Goal: Information Seeking & Learning: Find specific fact

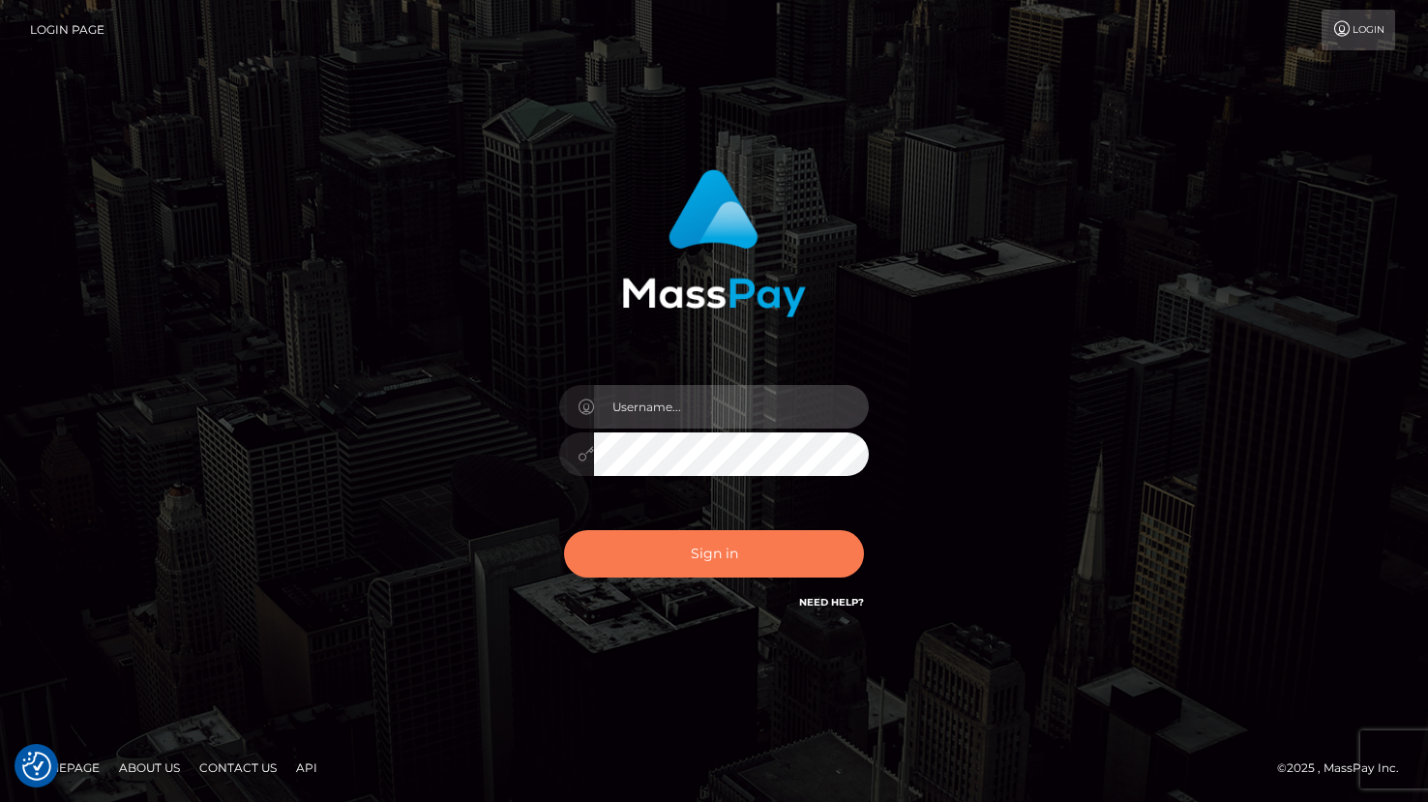
type input "grace.rush"
click at [658, 562] on button "Sign in" at bounding box center [714, 553] width 300 height 47
type input "grace.rush"
click at [708, 541] on button "Sign in" at bounding box center [714, 553] width 300 height 47
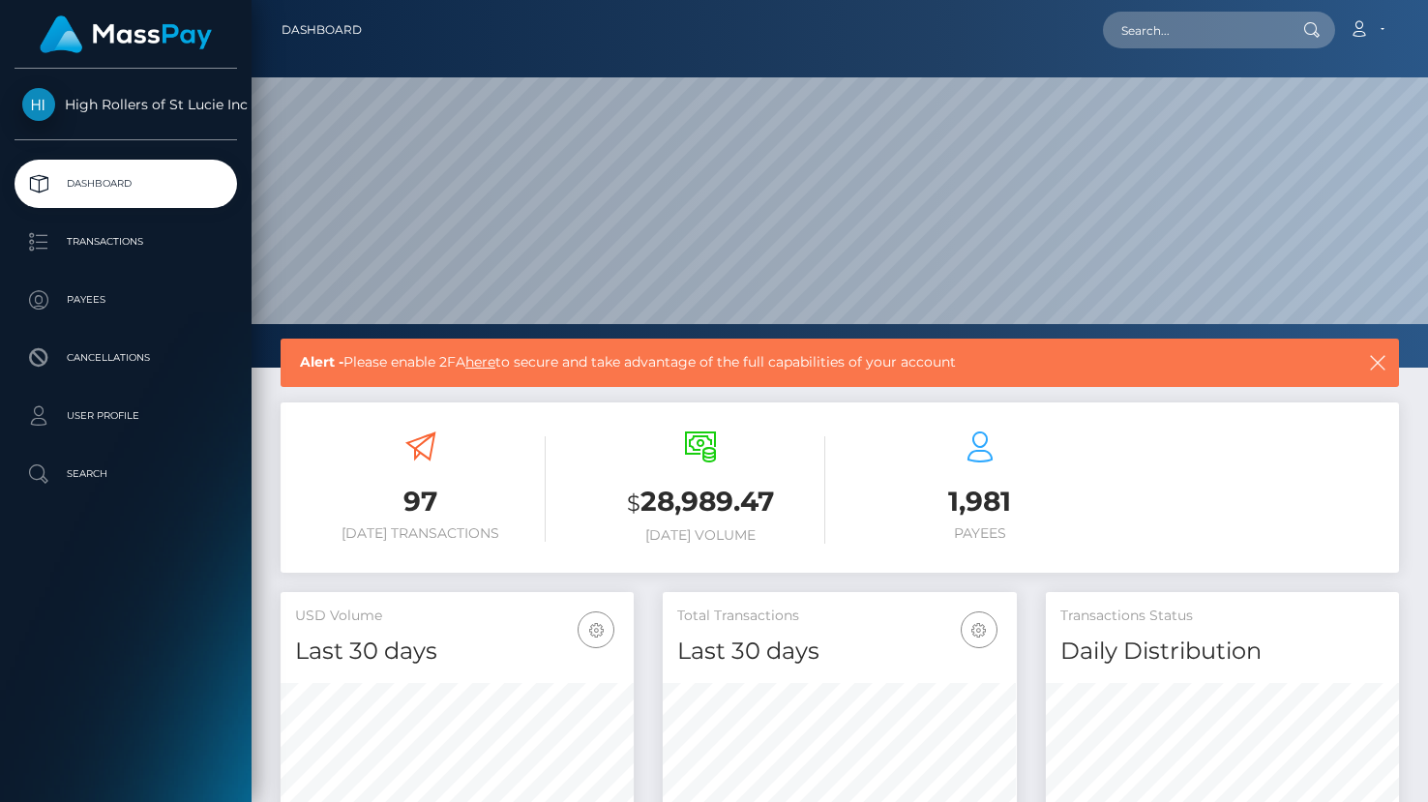
scroll to position [342, 353]
click at [129, 225] on link "Transactions" at bounding box center [126, 242] width 223 height 48
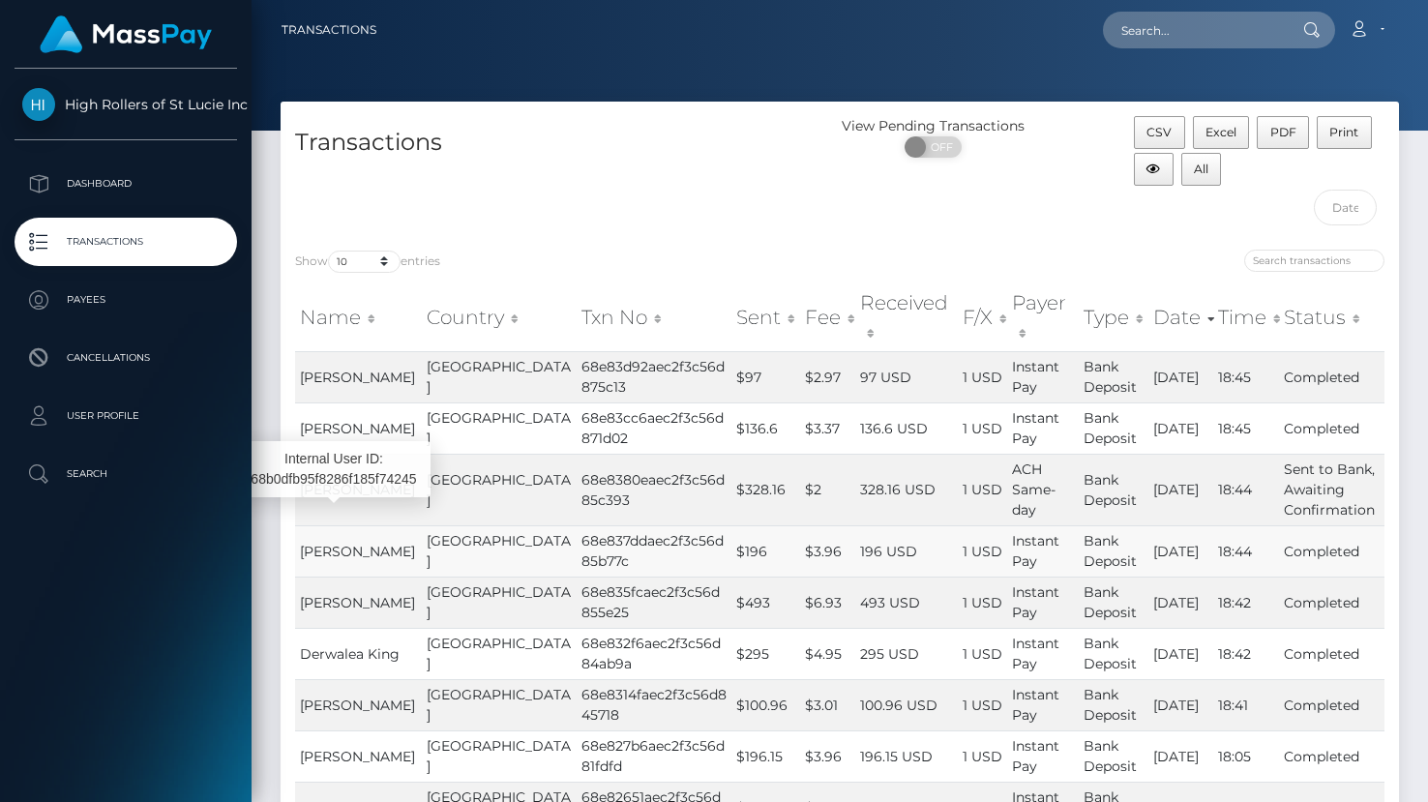
click at [316, 543] on span "Stephanie House" at bounding box center [357, 551] width 115 height 17
copy span "Stephanie House"
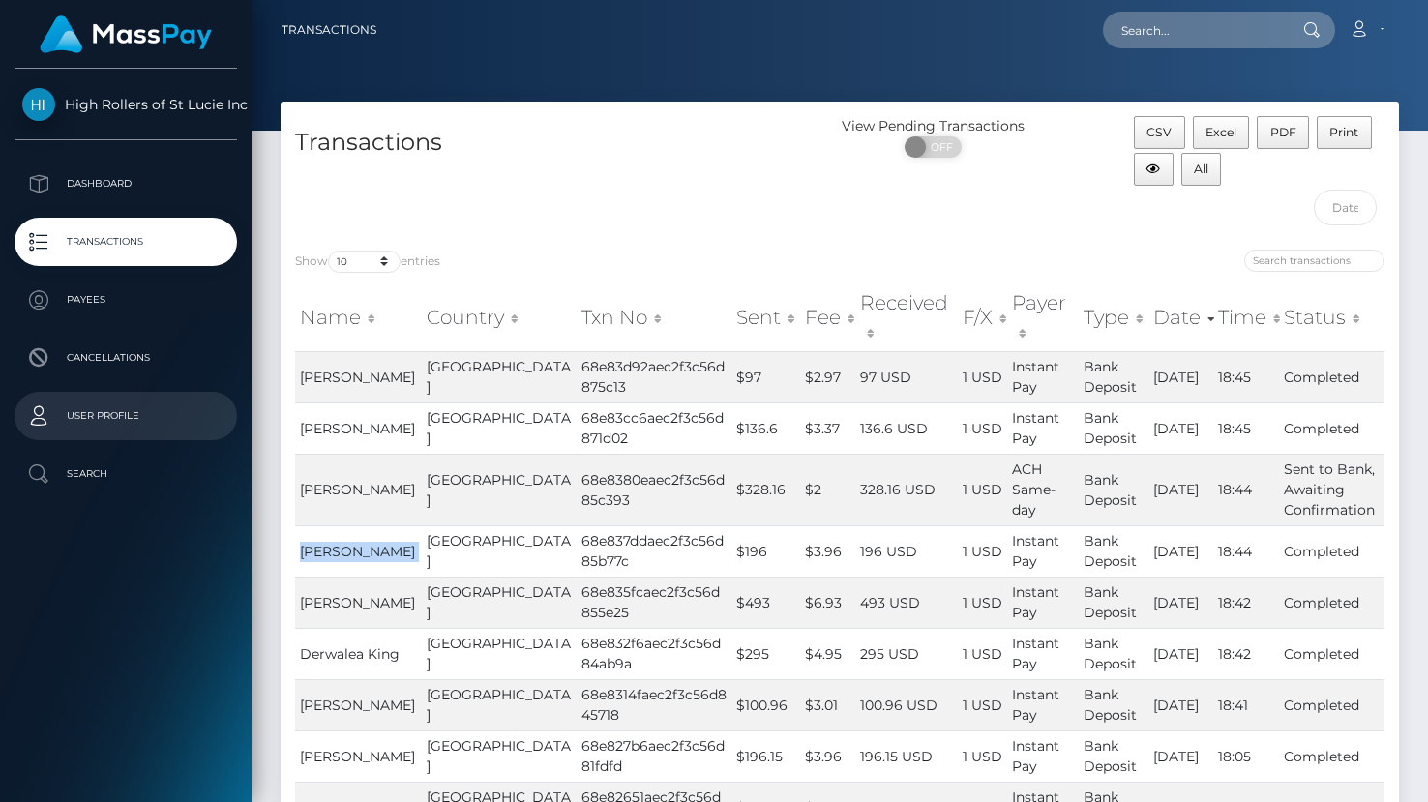
click at [125, 416] on p "User Profile" at bounding box center [125, 415] width 207 height 29
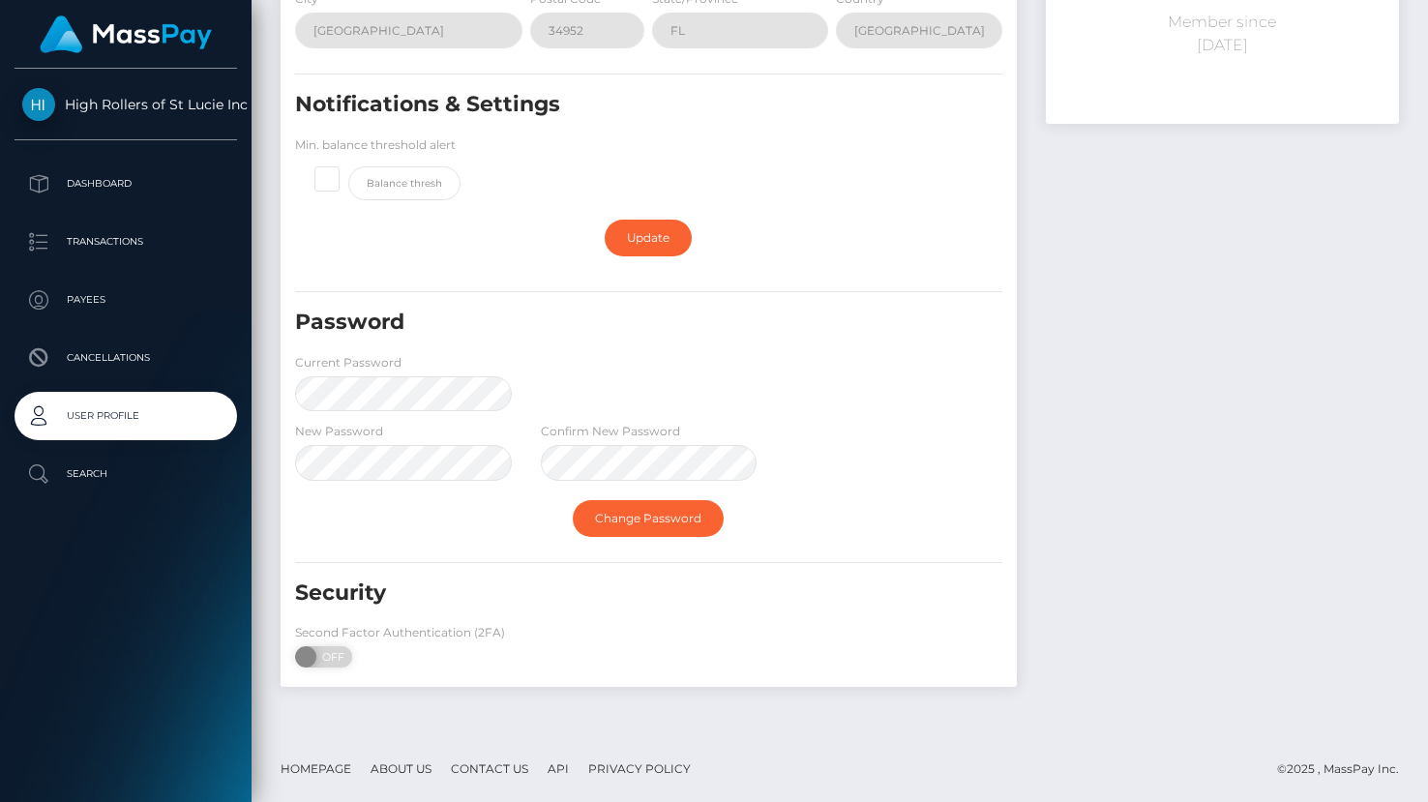
scroll to position [328, 0]
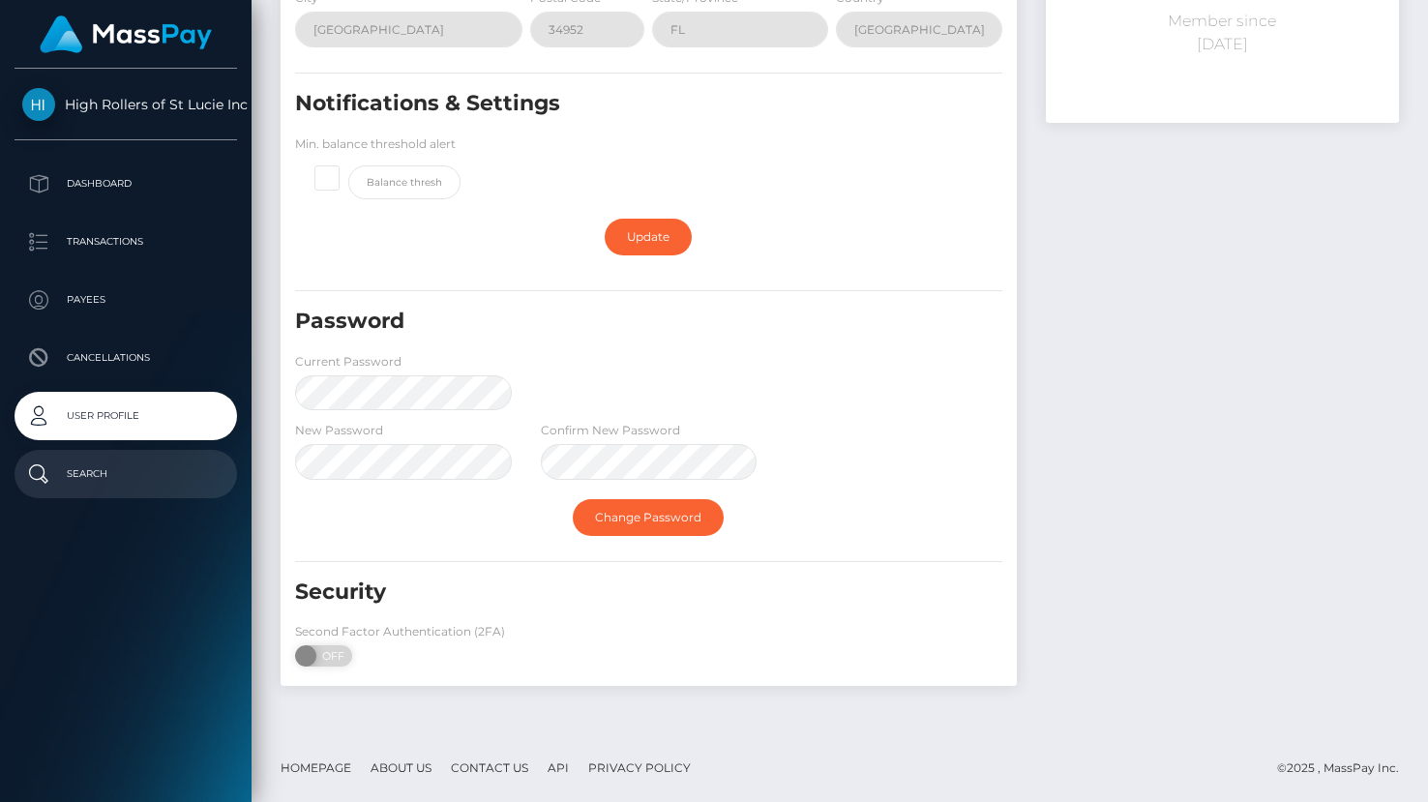
click at [150, 471] on p "Search" at bounding box center [125, 474] width 207 height 29
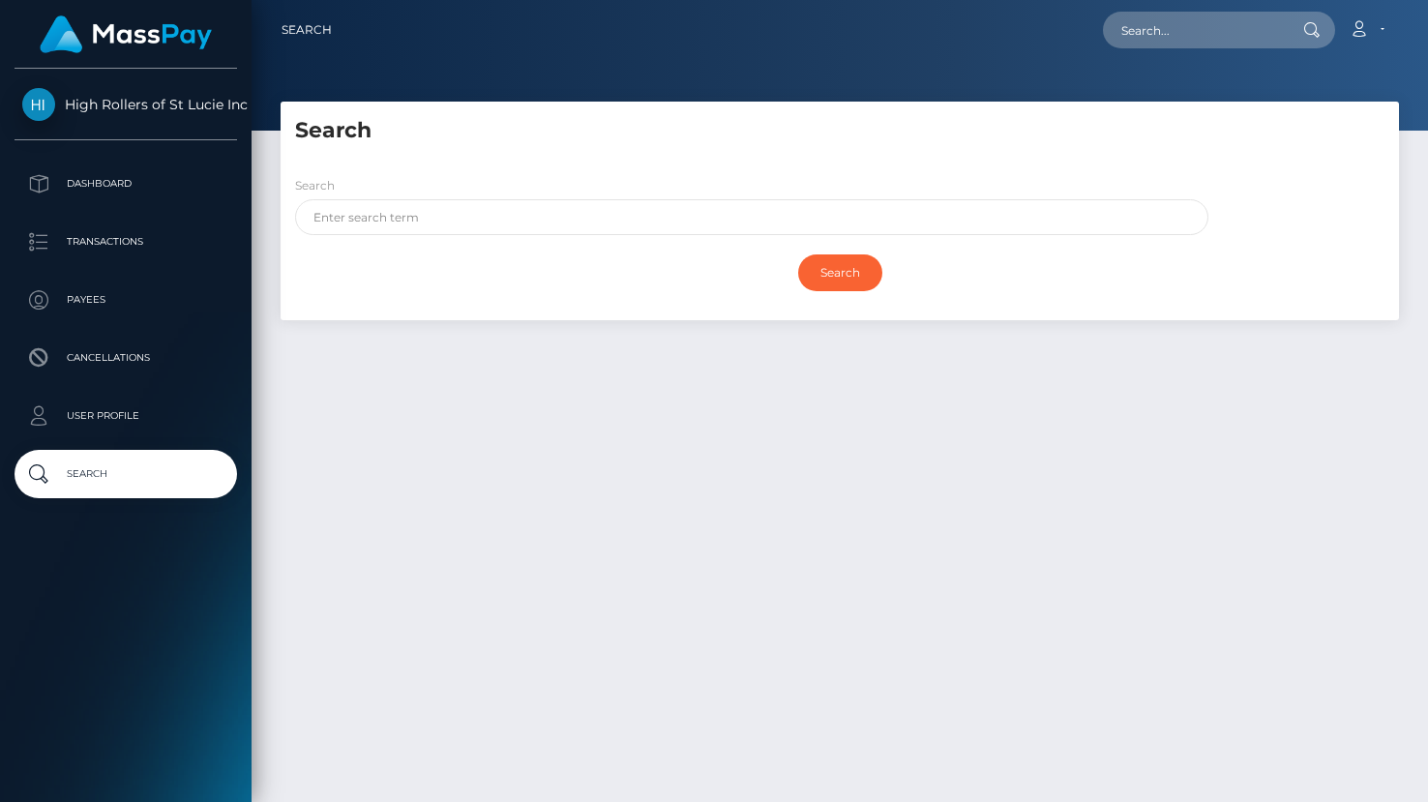
click at [465, 197] on div "Search" at bounding box center [751, 205] width 913 height 60
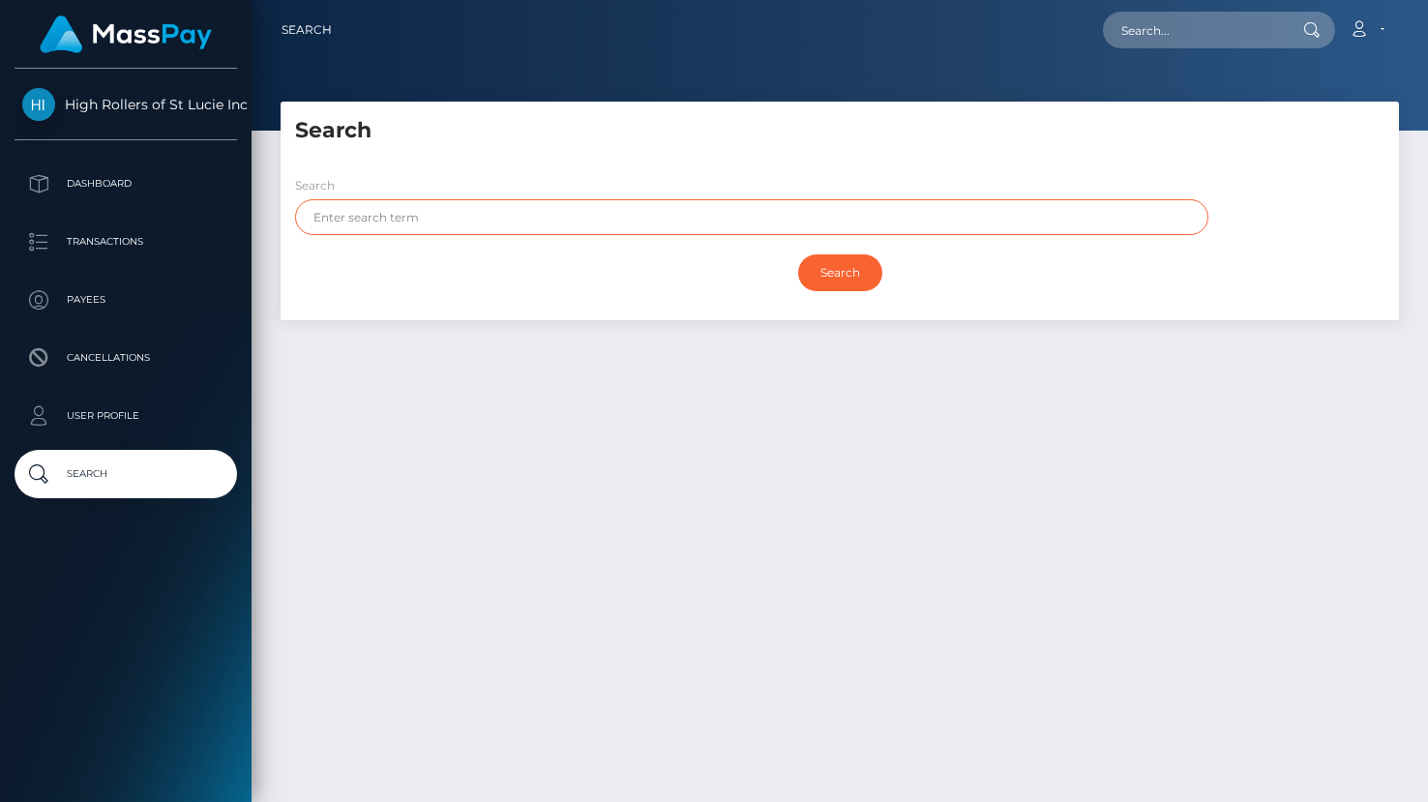
click at [465, 216] on input "text" at bounding box center [751, 217] width 913 height 36
paste input "Stephanie House"
type input "Stephanie House"
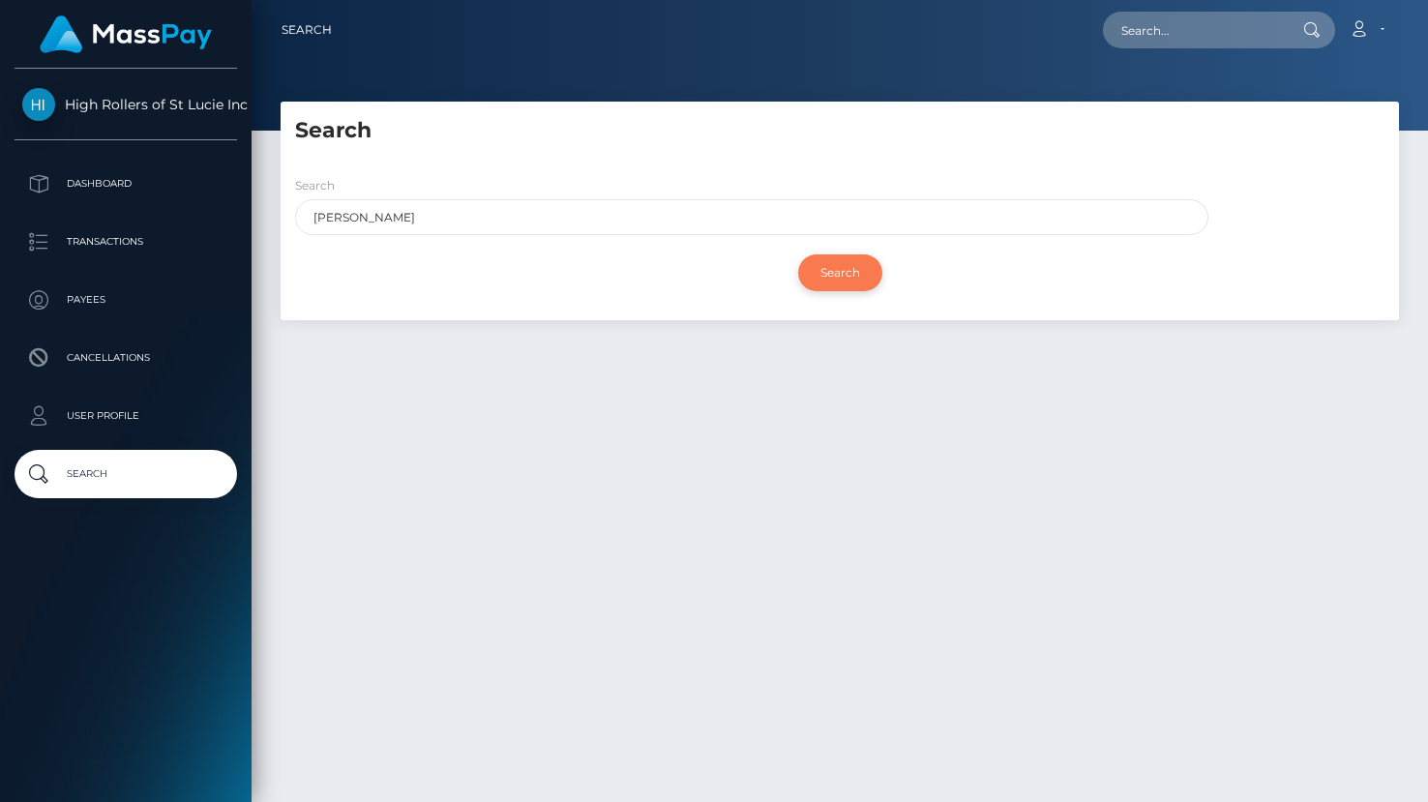
click at [825, 282] on input "Search" at bounding box center [840, 272] width 84 height 37
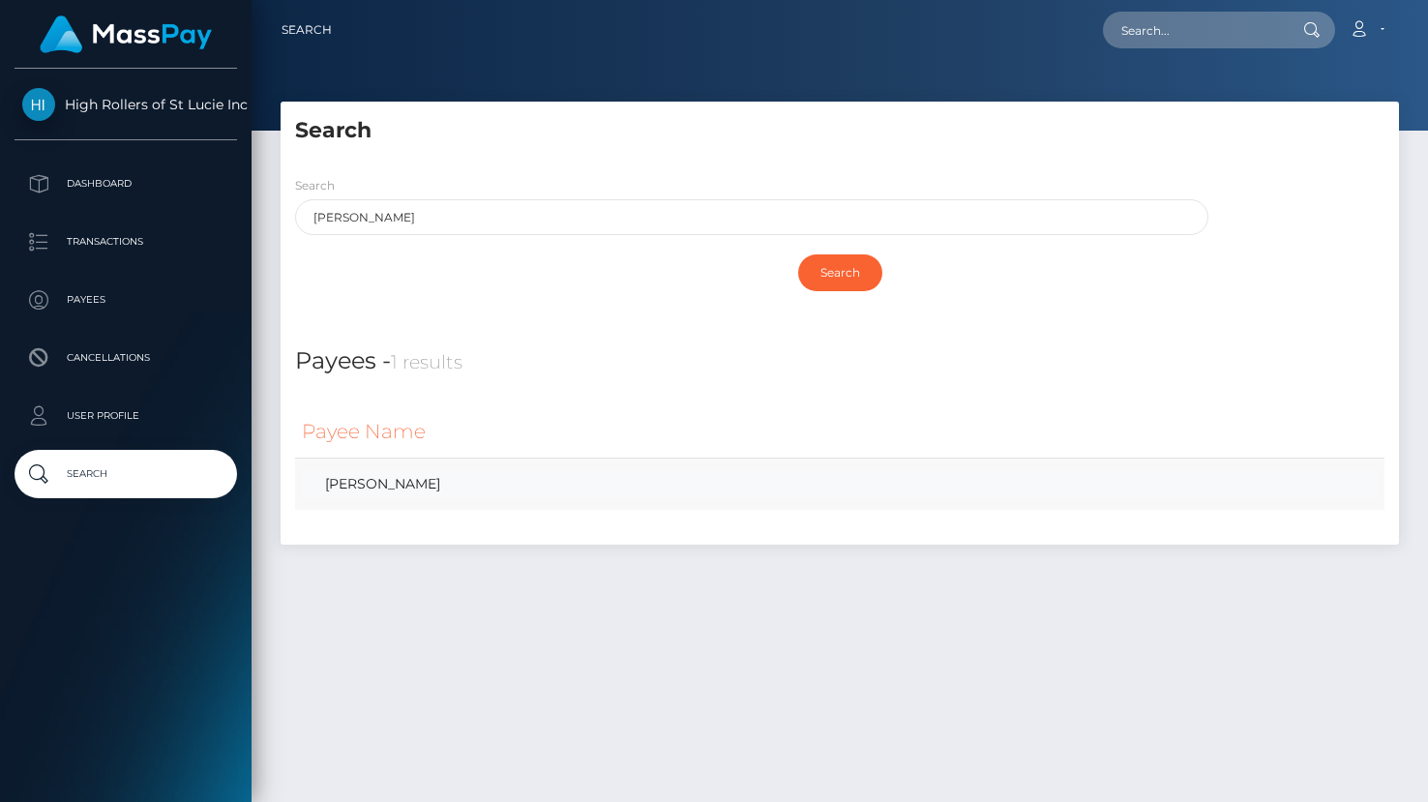
click at [388, 492] on link "Stephanie House" at bounding box center [840, 484] width 1076 height 28
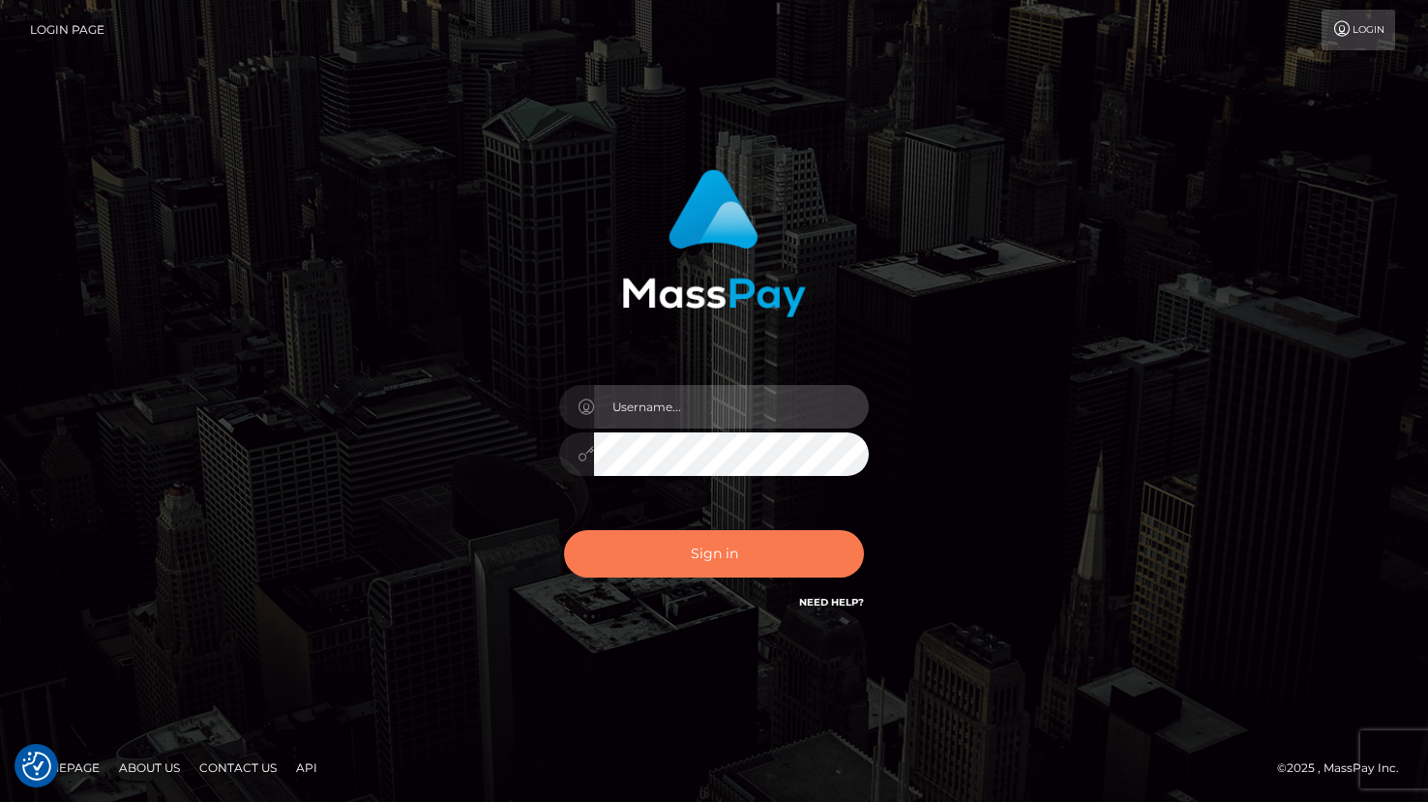
type input "grace.rush"
click at [672, 557] on button "Sign in" at bounding box center [714, 553] width 300 height 47
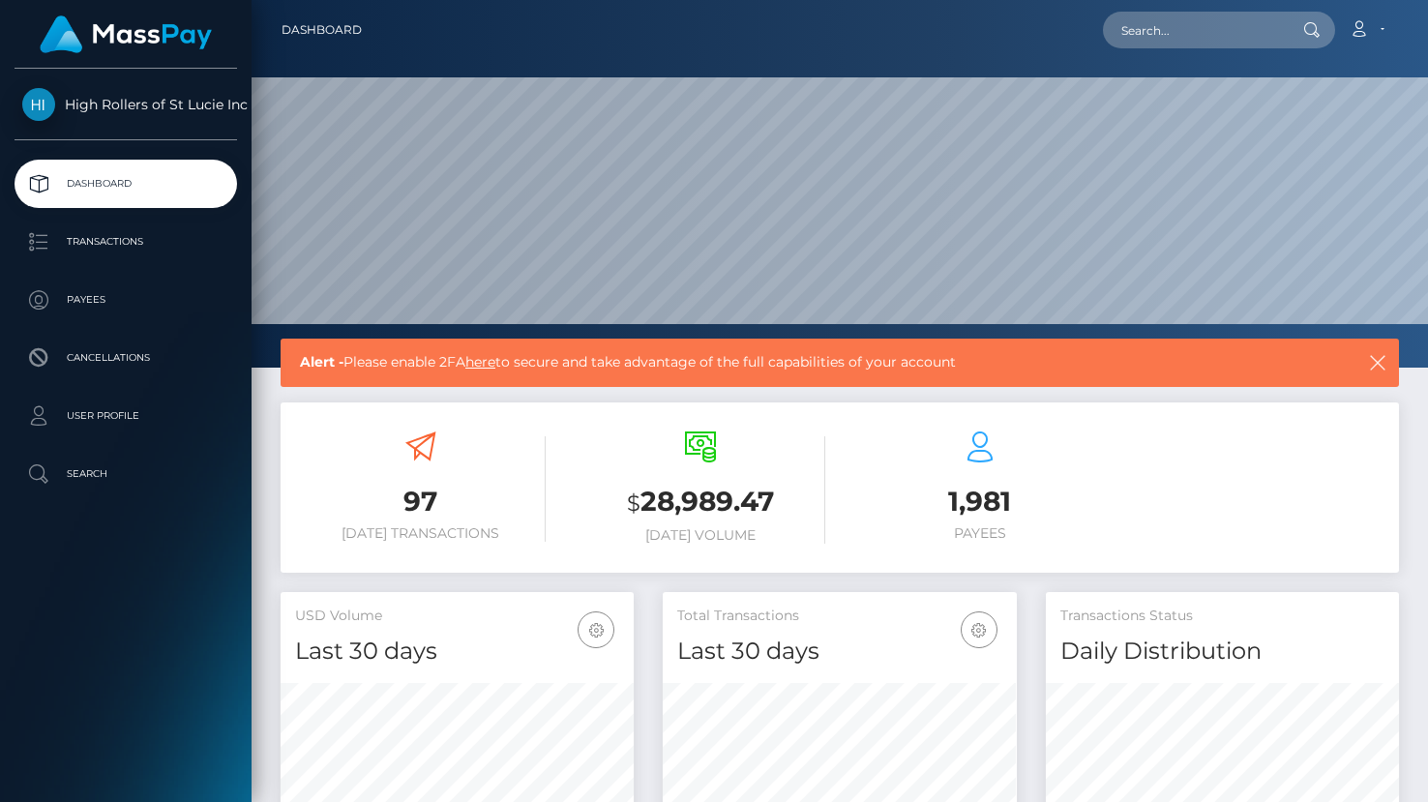
scroll to position [342, 353]
click at [98, 469] on p "Search" at bounding box center [125, 474] width 207 height 29
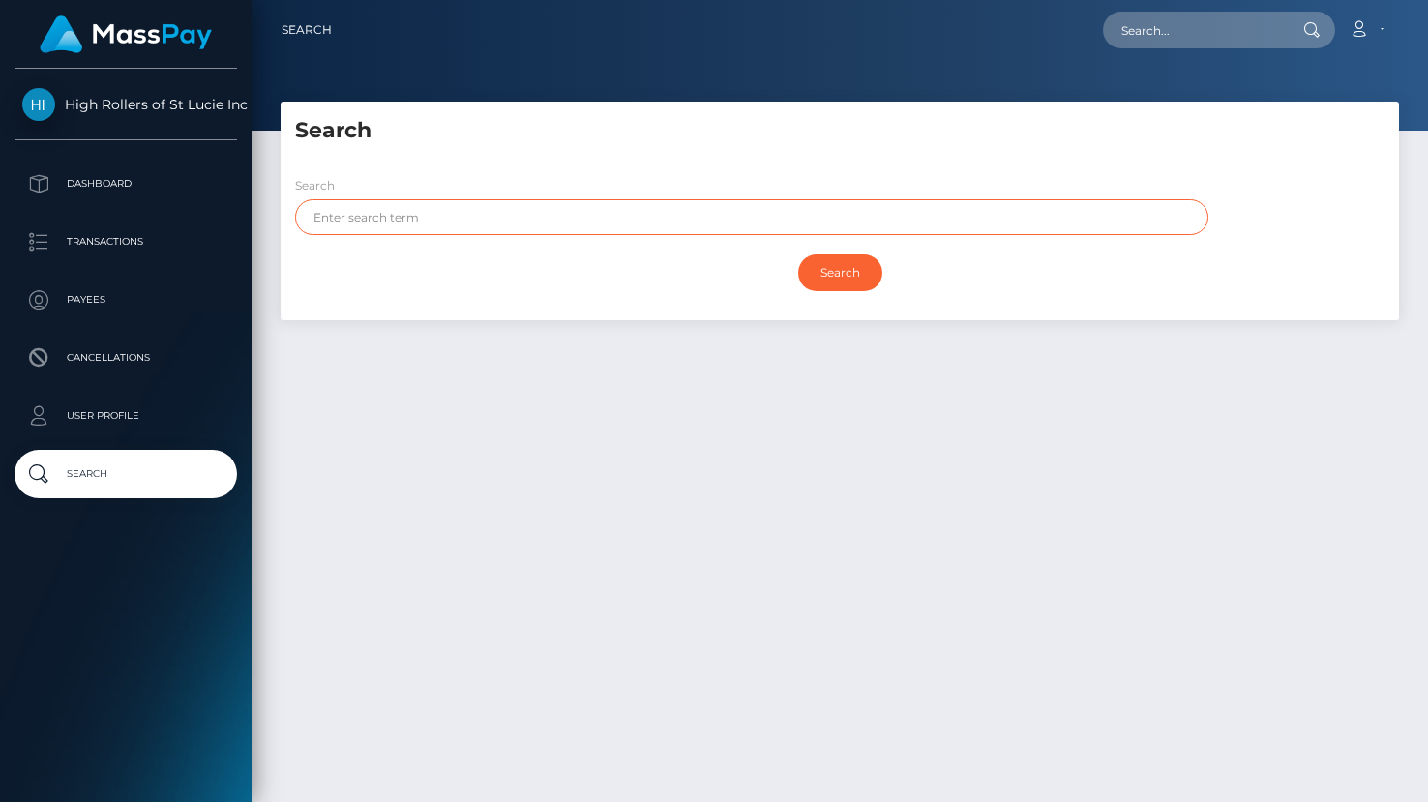
click at [562, 220] on input "text" at bounding box center [751, 217] width 913 height 36
paste input "Stephanie House"
click at [798, 254] on input "Search" at bounding box center [840, 272] width 84 height 37
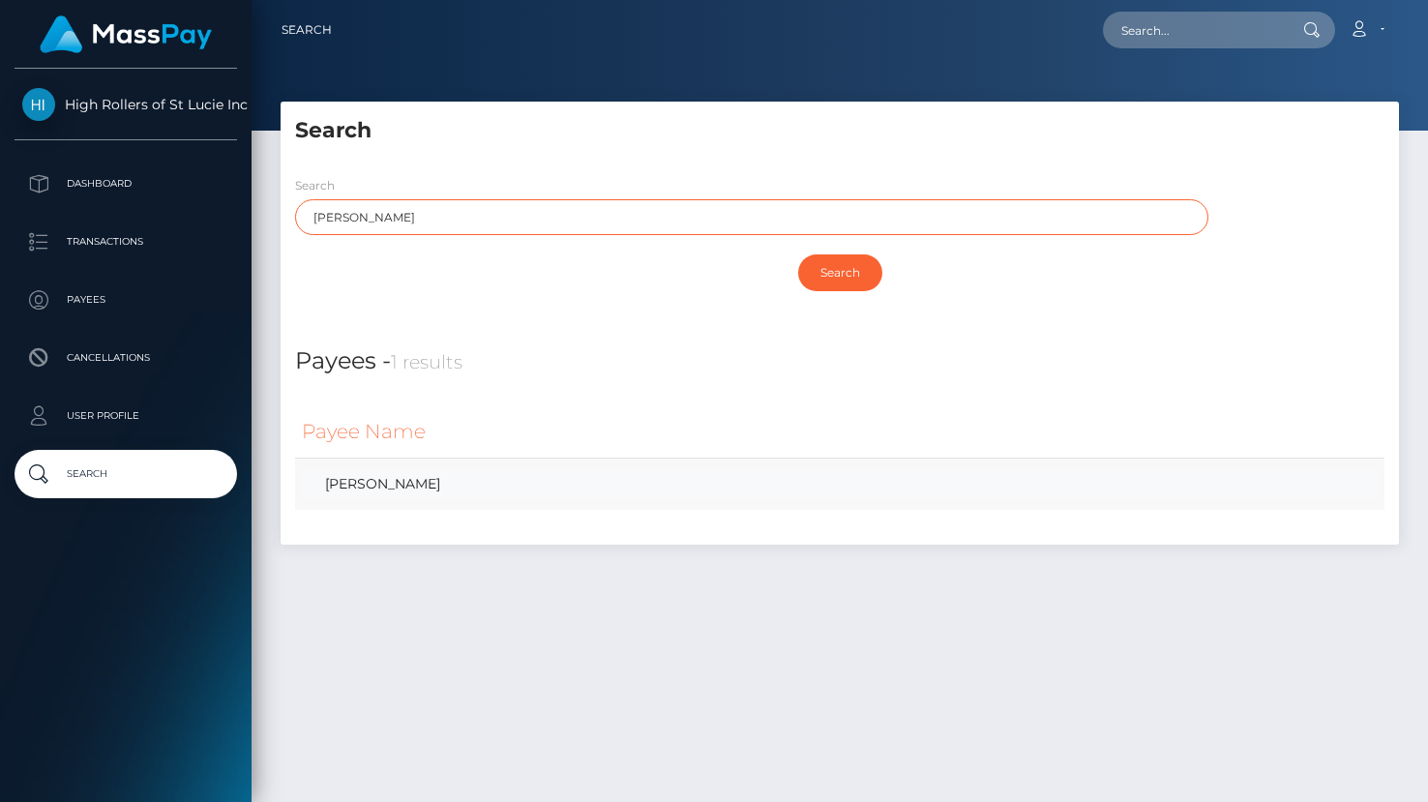
type input "Stephanie House"
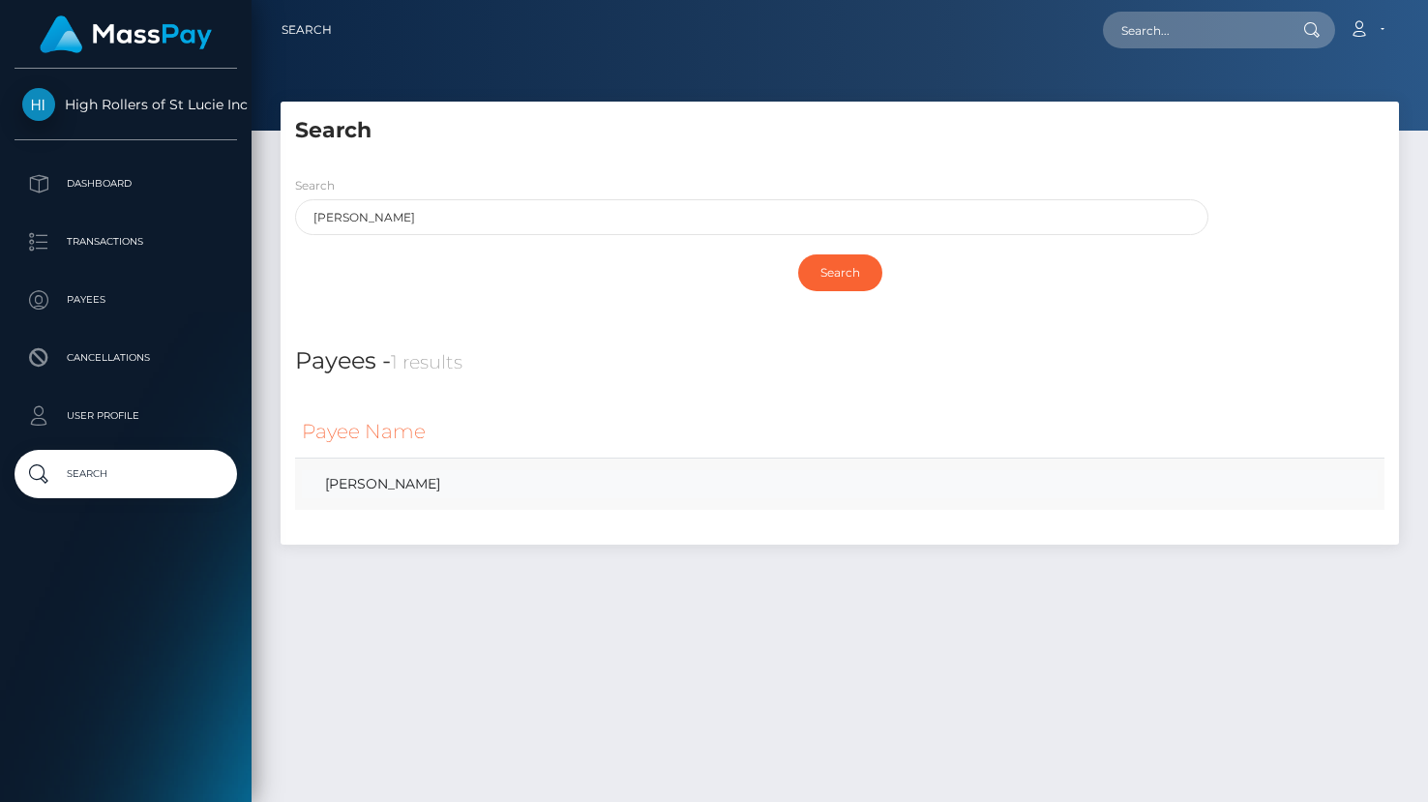
click at [398, 477] on link "[PERSON_NAME]" at bounding box center [840, 484] width 1076 height 28
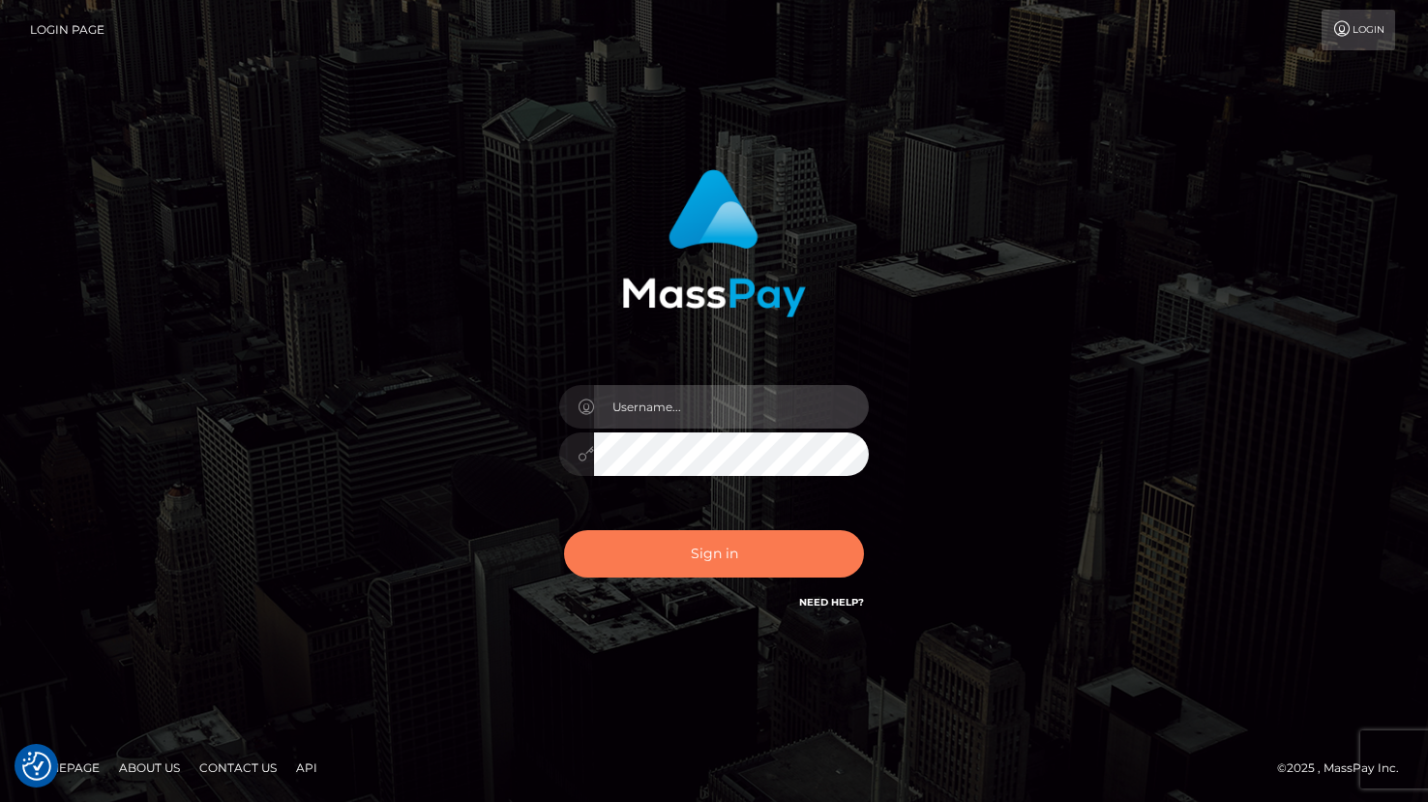
type input "grace.rush"
click at [759, 570] on button "Sign in" at bounding box center [714, 553] width 300 height 47
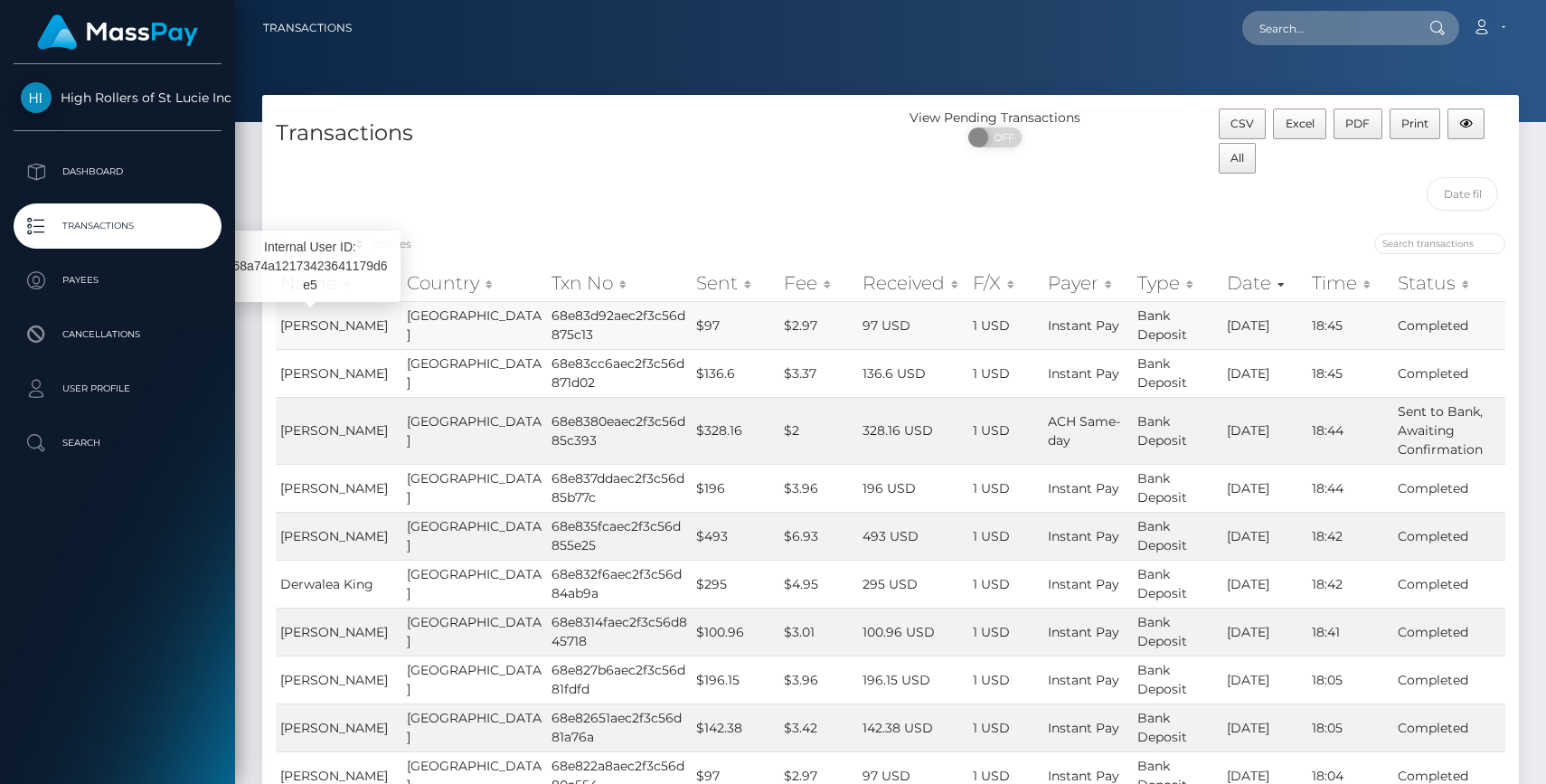
click at [314, 332] on span "[PERSON_NAME]" at bounding box center [334, 325] width 107 height 16
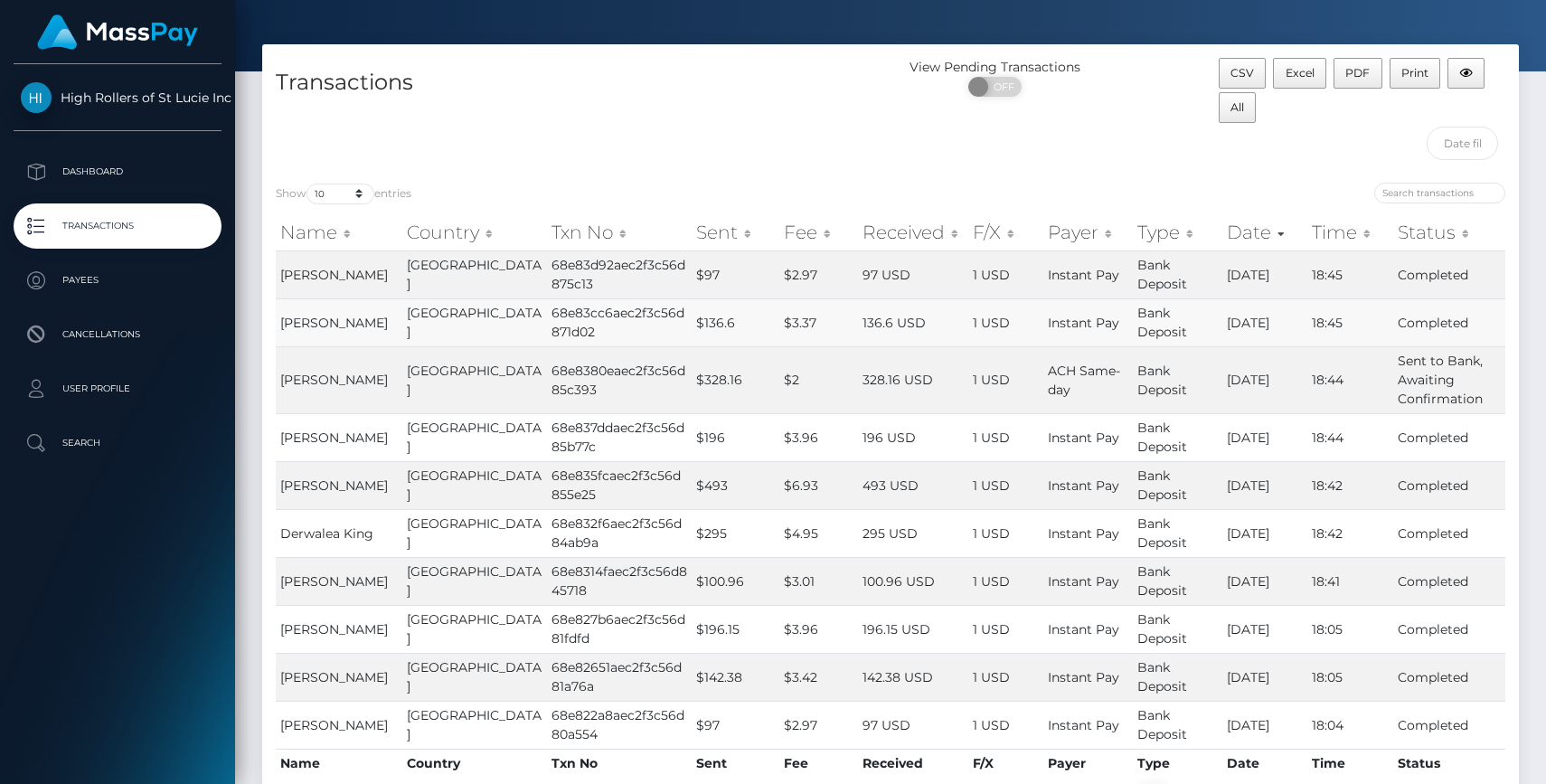
scroll to position [50, 0]
click at [320, 270] on span "[PERSON_NAME]" at bounding box center [334, 275] width 107 height 16
click at [131, 443] on p "Search" at bounding box center [117, 443] width 193 height 27
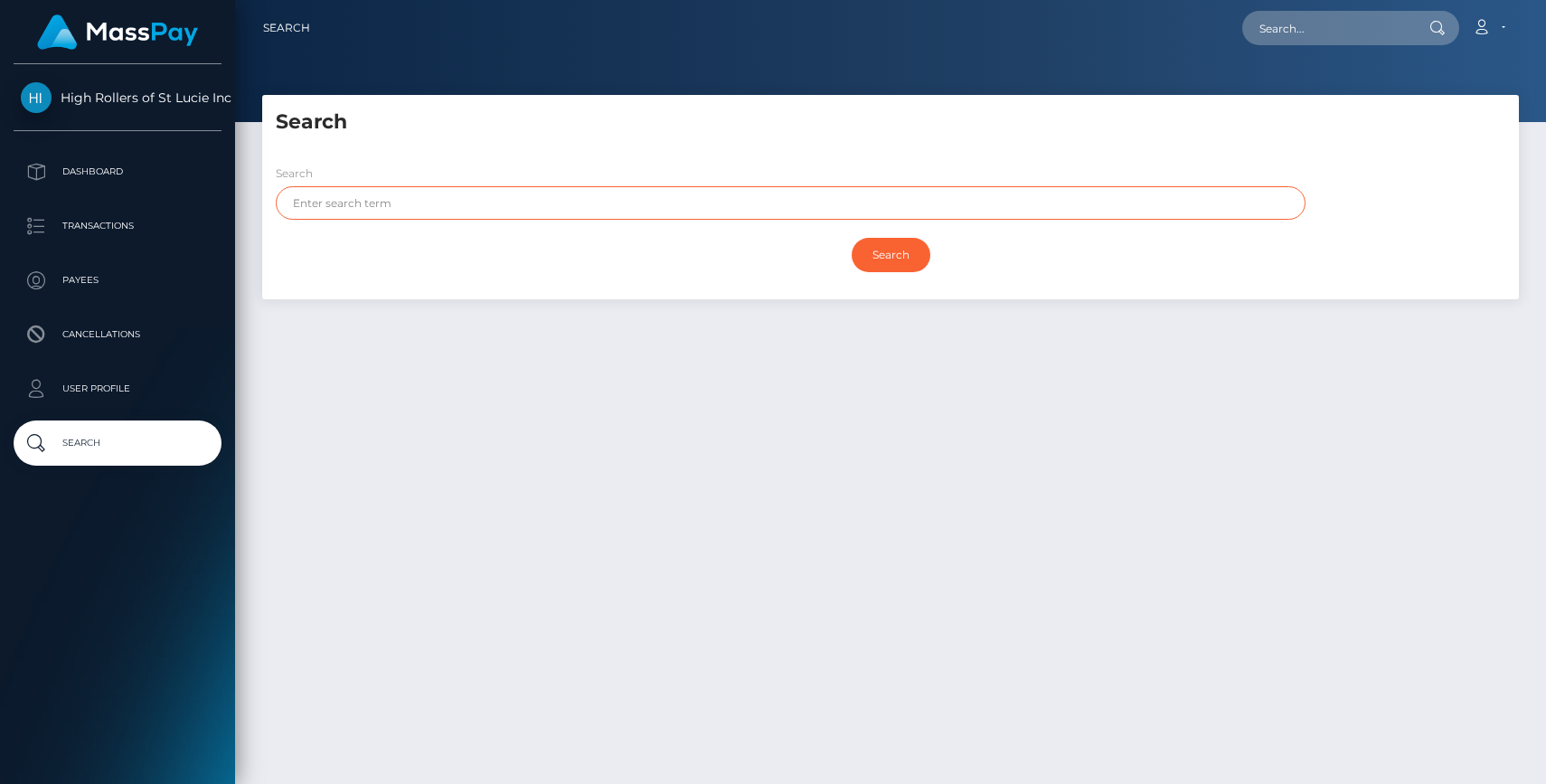
click at [458, 207] on input "text" at bounding box center [791, 203] width 1030 height 34
paste input "Stephanie House"
type input "Stephanie House"
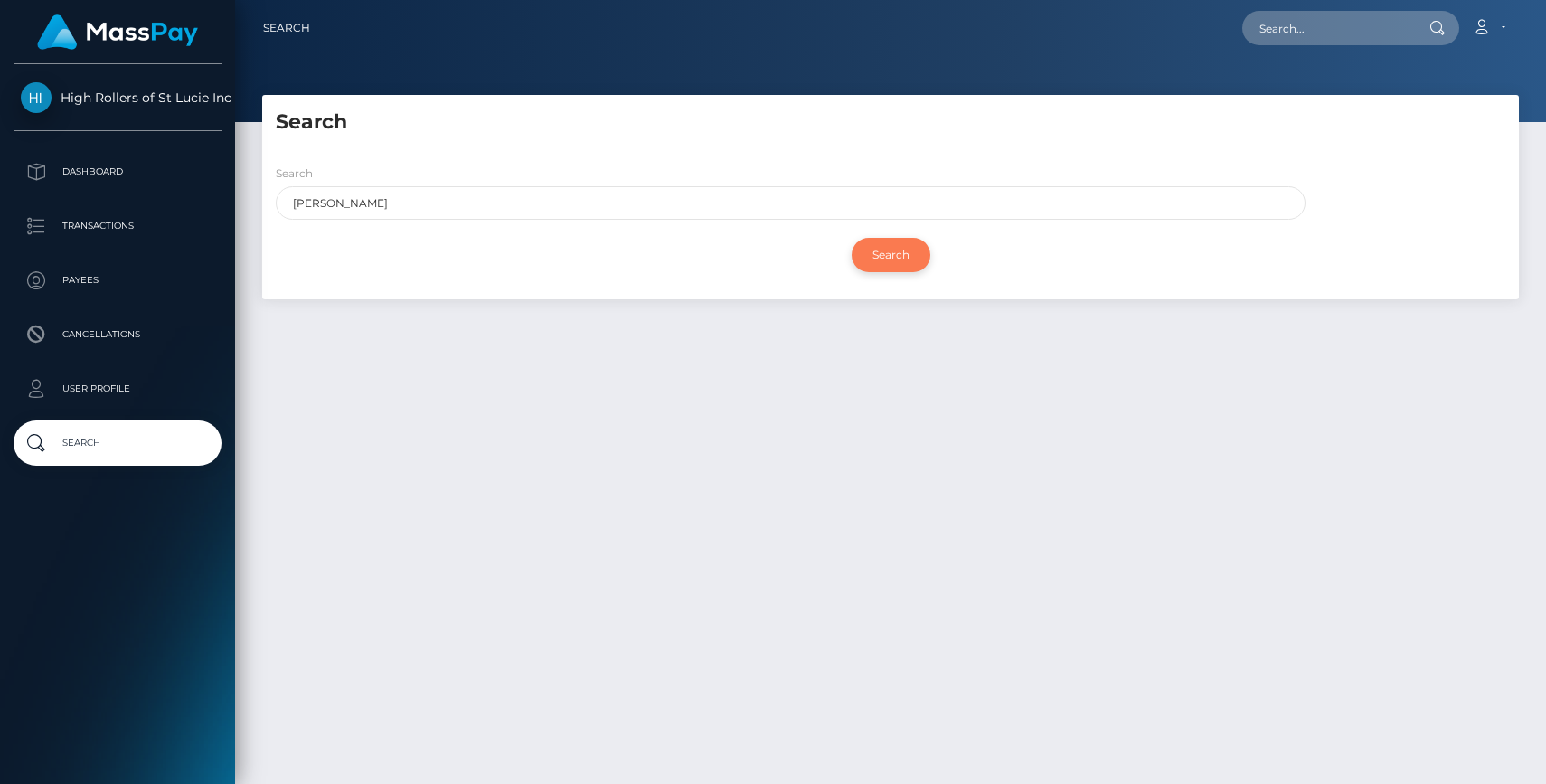
click at [903, 249] on input "Search" at bounding box center [891, 254] width 79 height 35
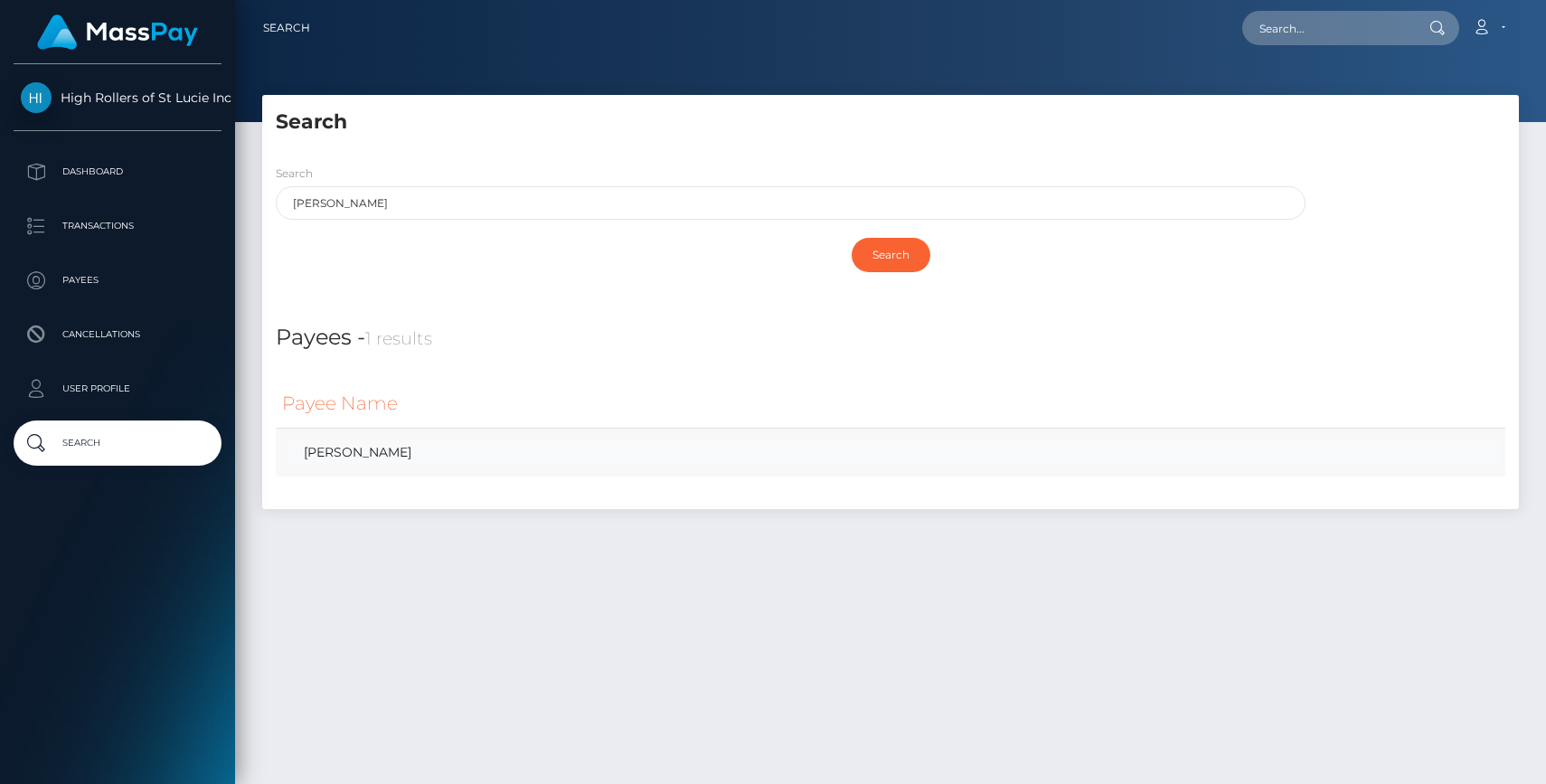
click at [363, 460] on link "[PERSON_NAME]" at bounding box center [891, 452] width 1217 height 26
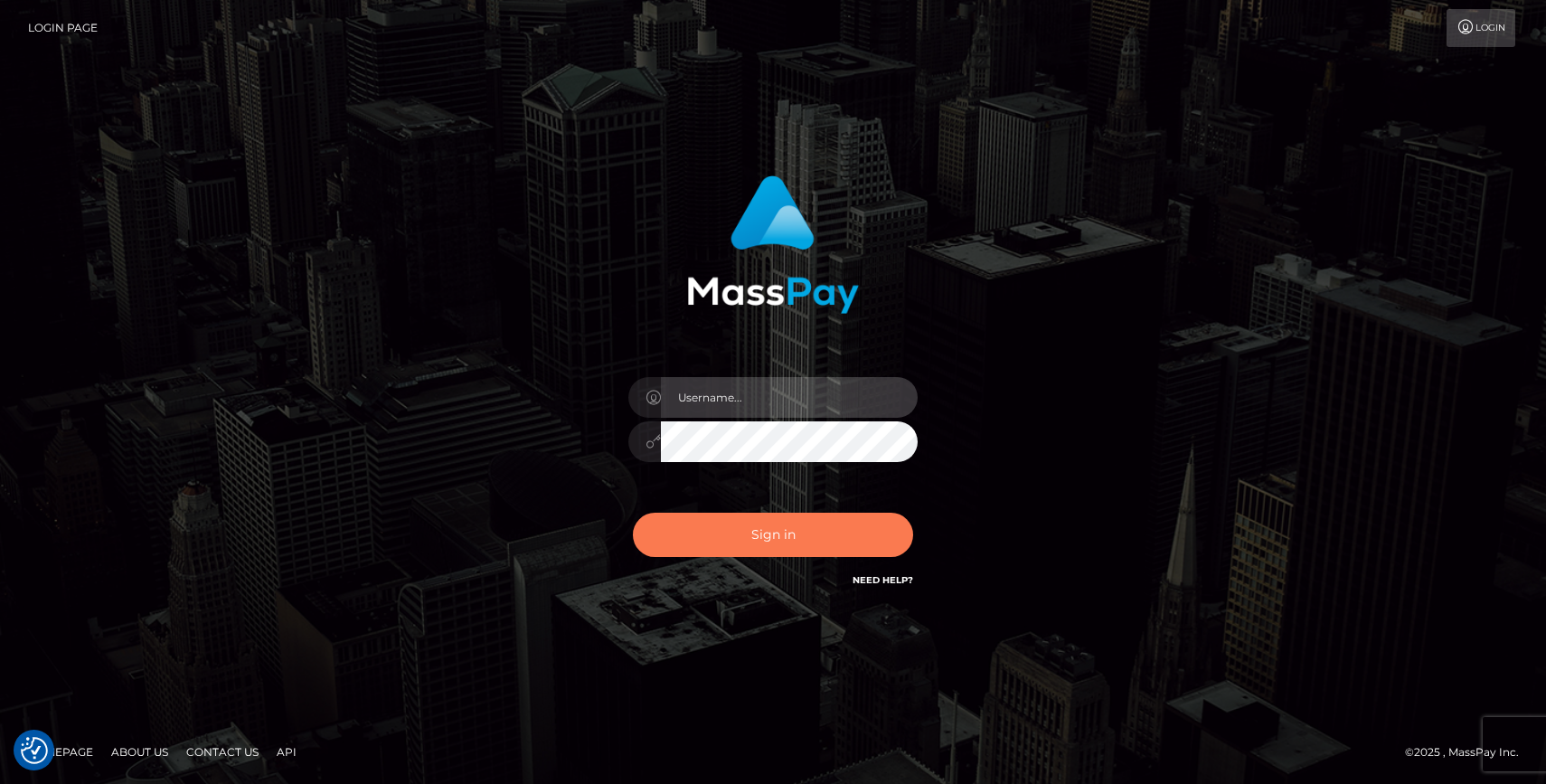
type input "grace.rush"
click at [766, 549] on button "Sign in" at bounding box center [773, 535] width 280 height 44
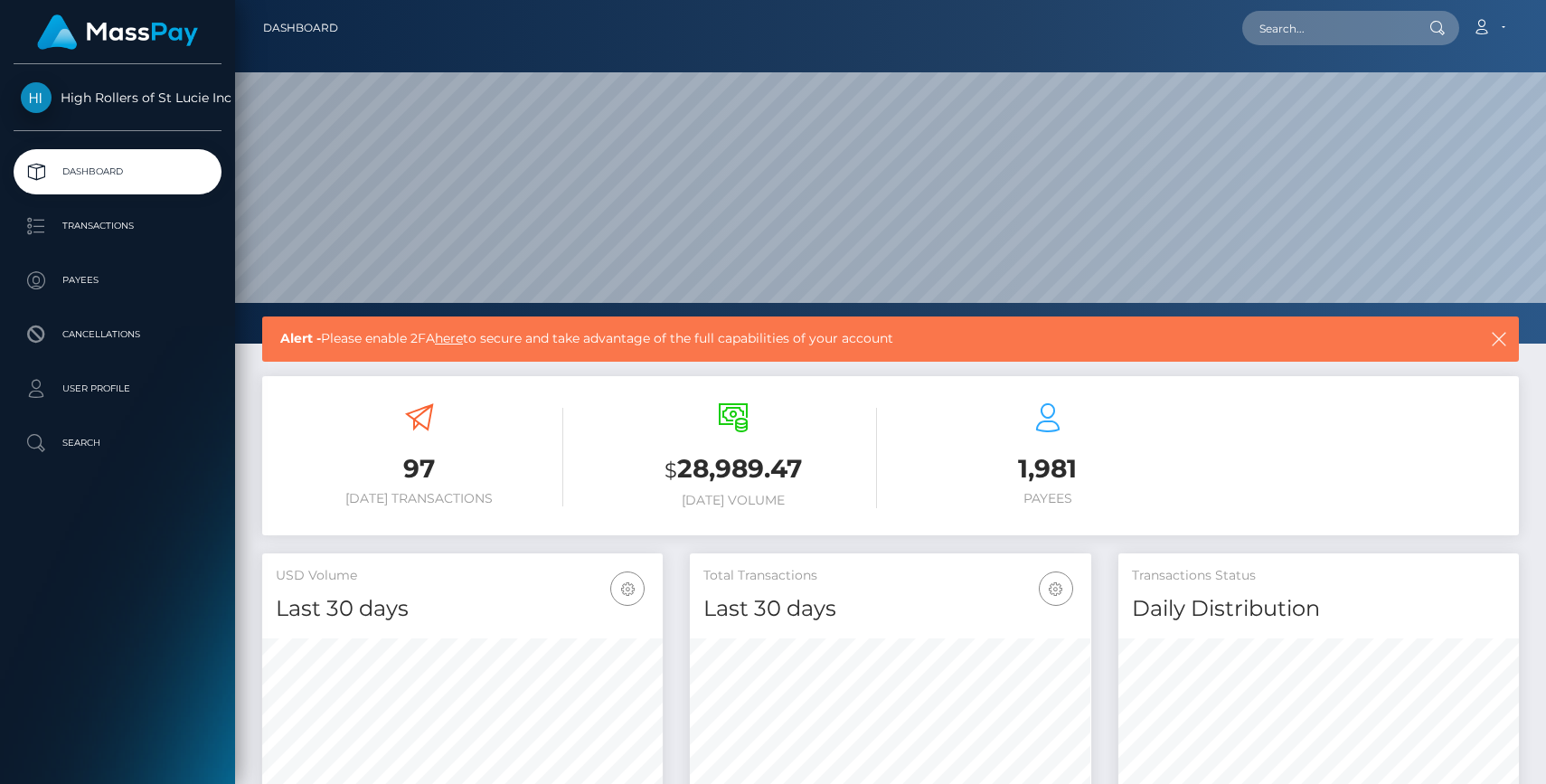
scroll to position [320, 401]
click at [99, 435] on p "Search" at bounding box center [117, 443] width 193 height 27
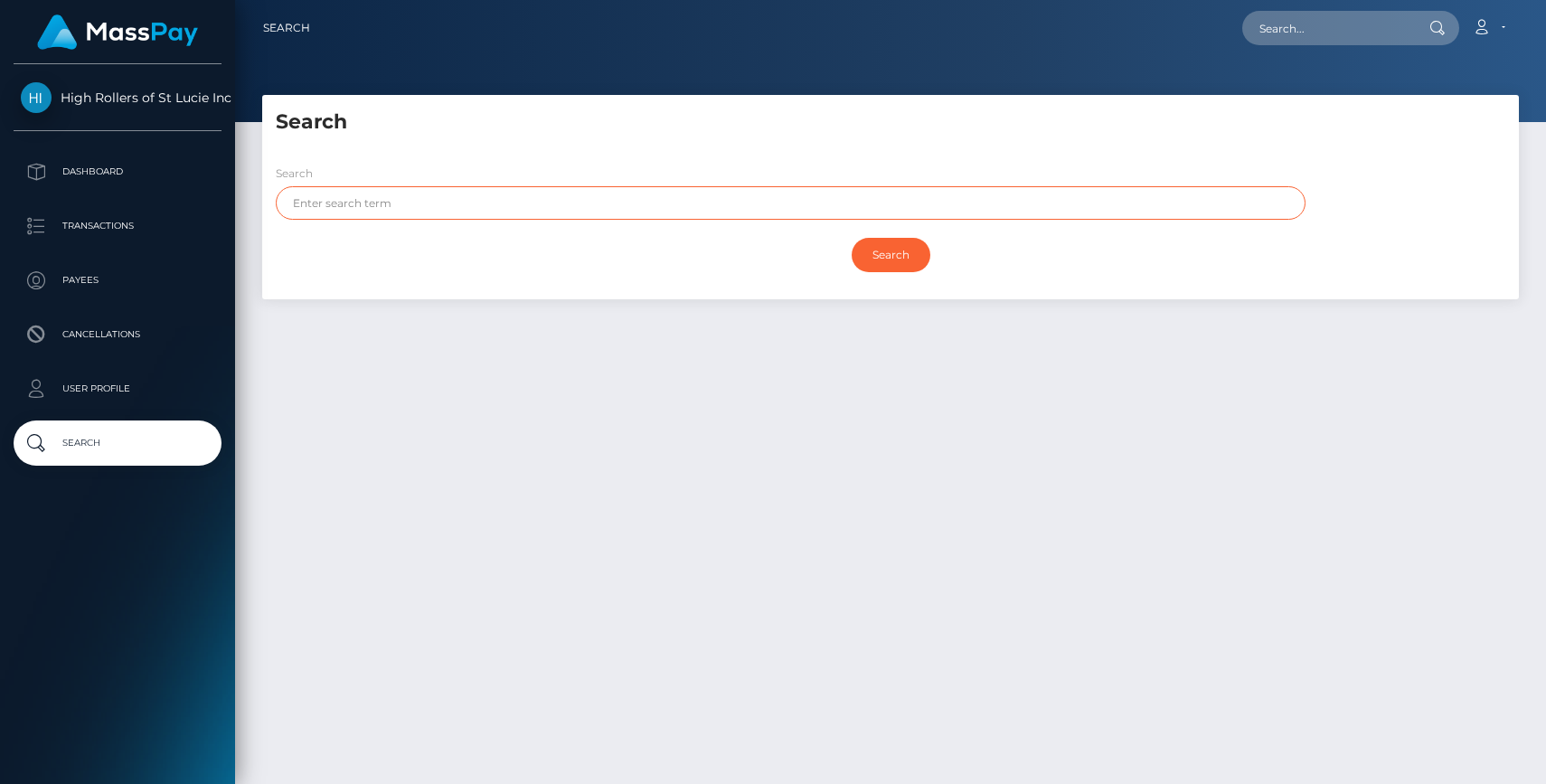
click at [397, 215] on input "text" at bounding box center [791, 203] width 1030 height 34
paste input "[PERSON_NAME]"
type input "[PERSON_NAME]"
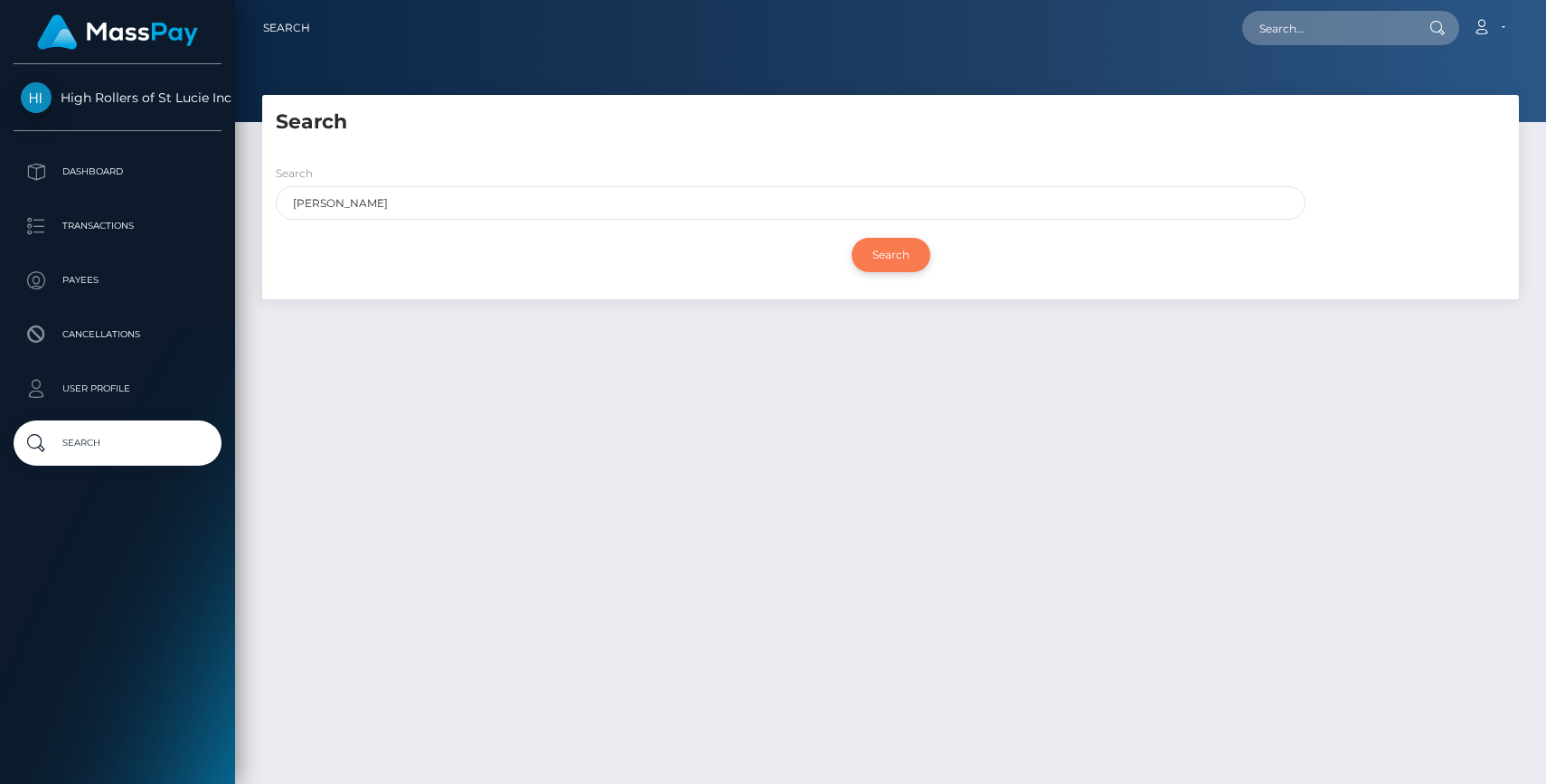
click at [901, 264] on input "Search" at bounding box center [891, 254] width 79 height 35
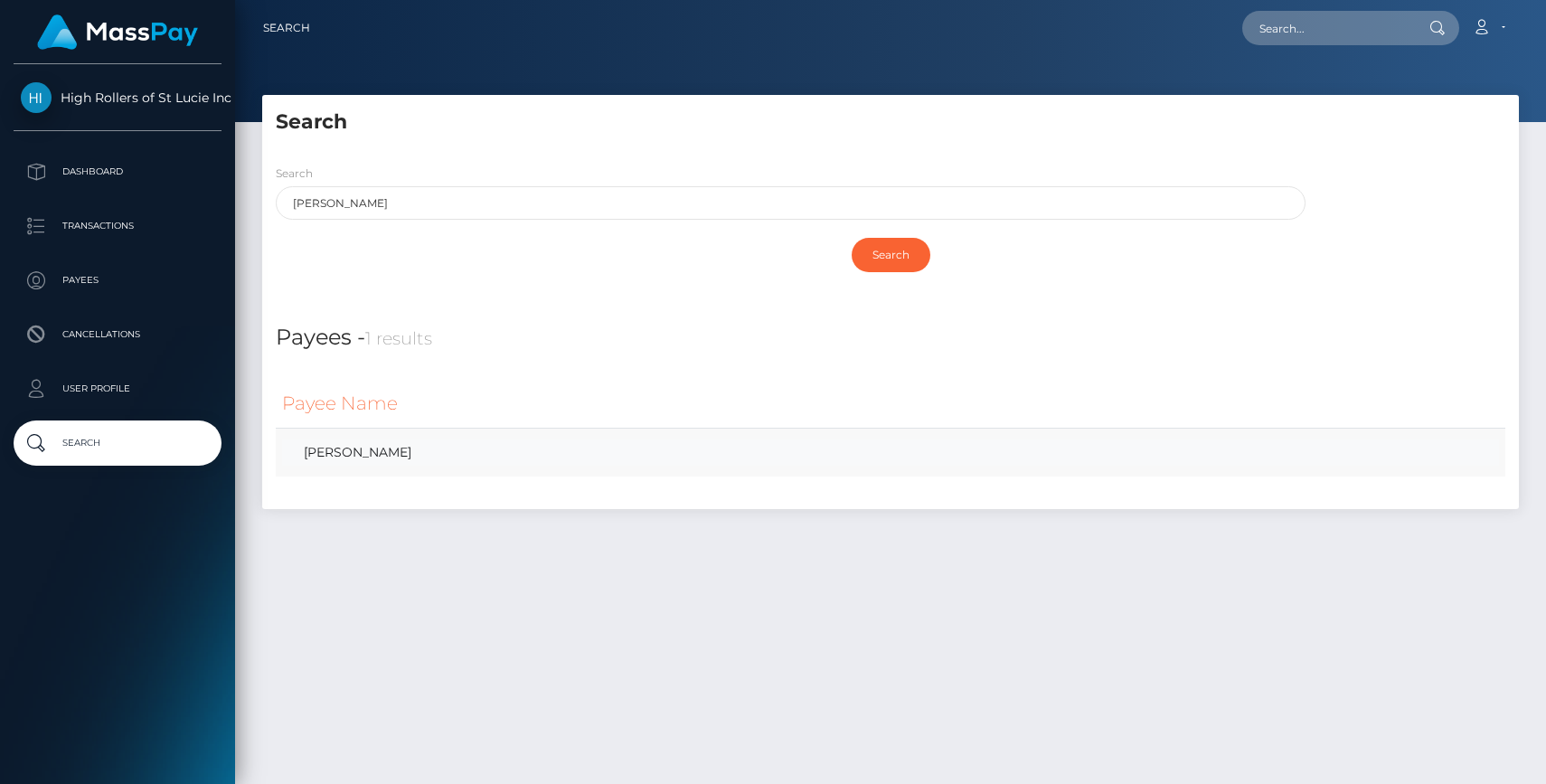
click at [454, 453] on link "Stephanie House" at bounding box center [891, 452] width 1217 height 26
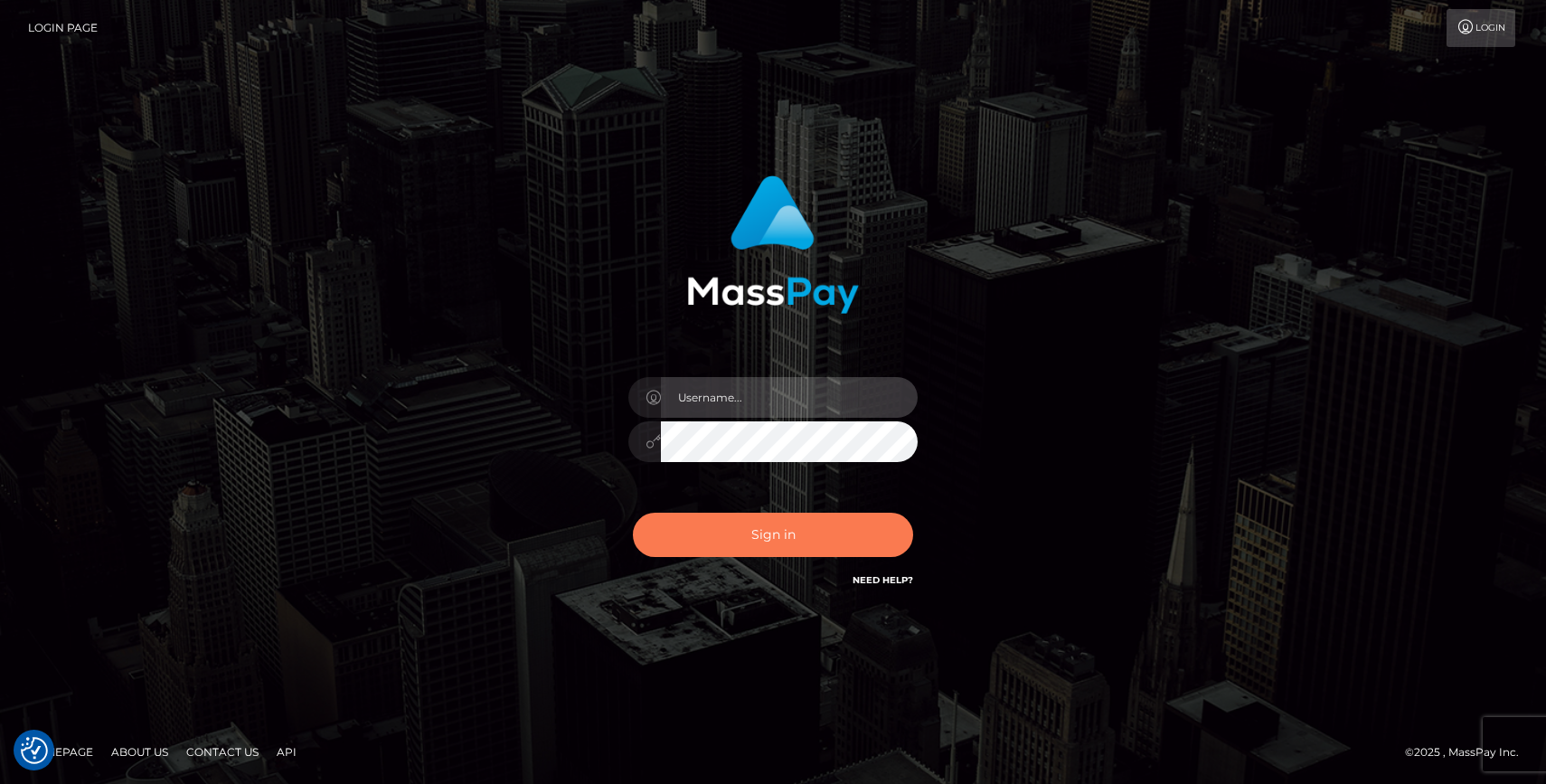
type input "grace.rush"
click at [710, 555] on button "Sign in" at bounding box center [773, 535] width 280 height 44
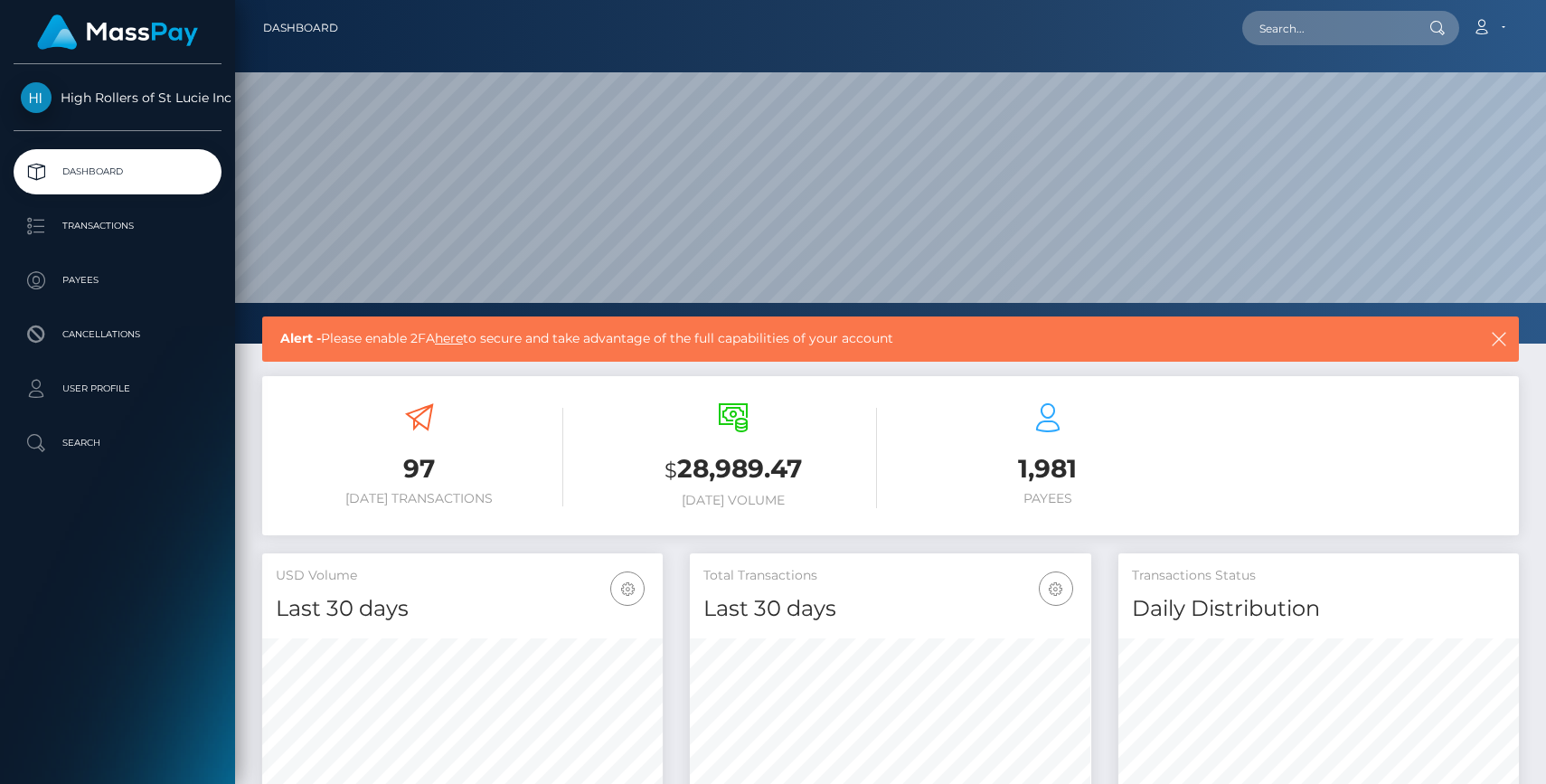
scroll to position [320, 401]
click at [167, 230] on p "Transactions" at bounding box center [117, 225] width 193 height 27
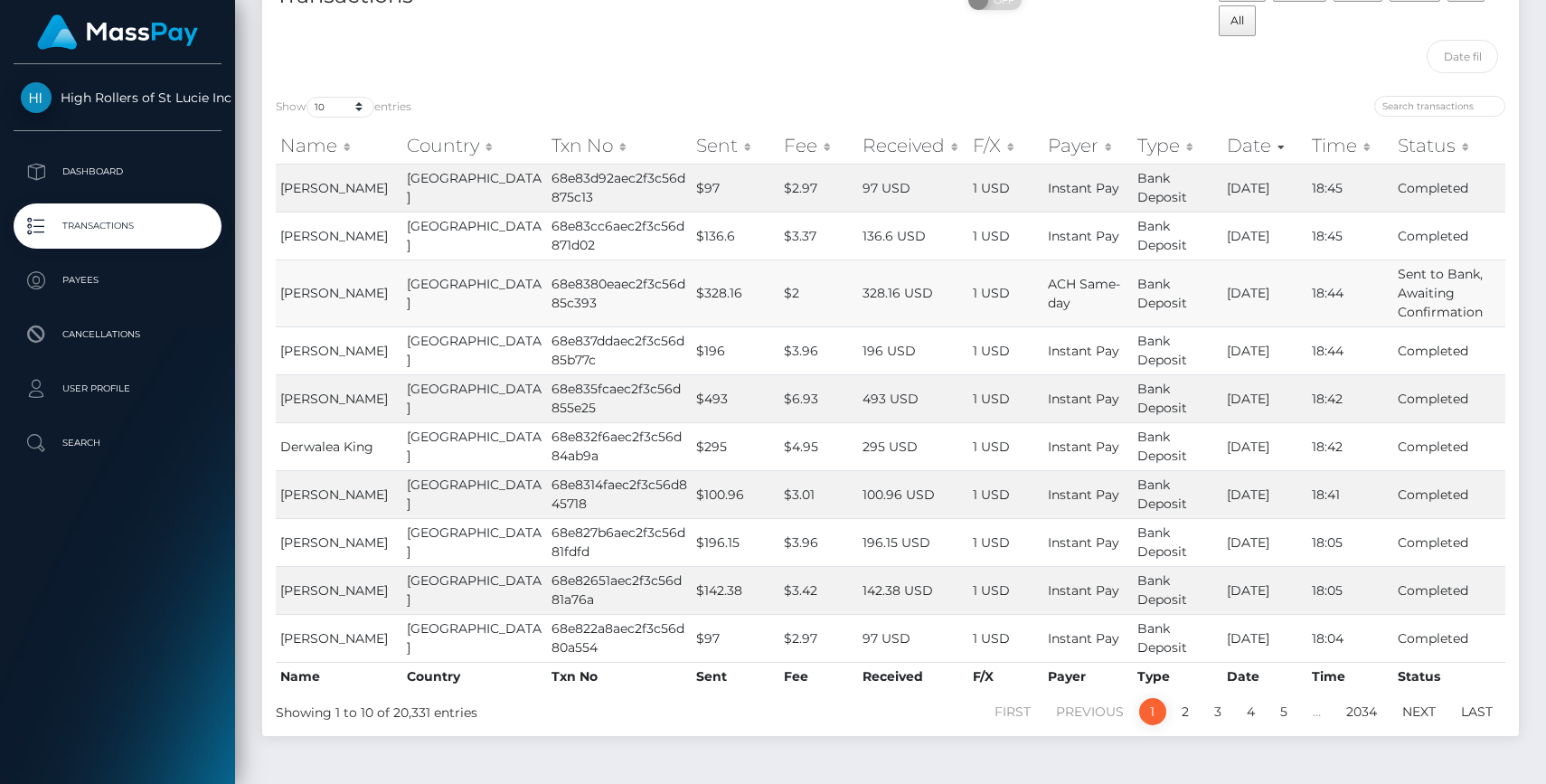
scroll to position [216, 0]
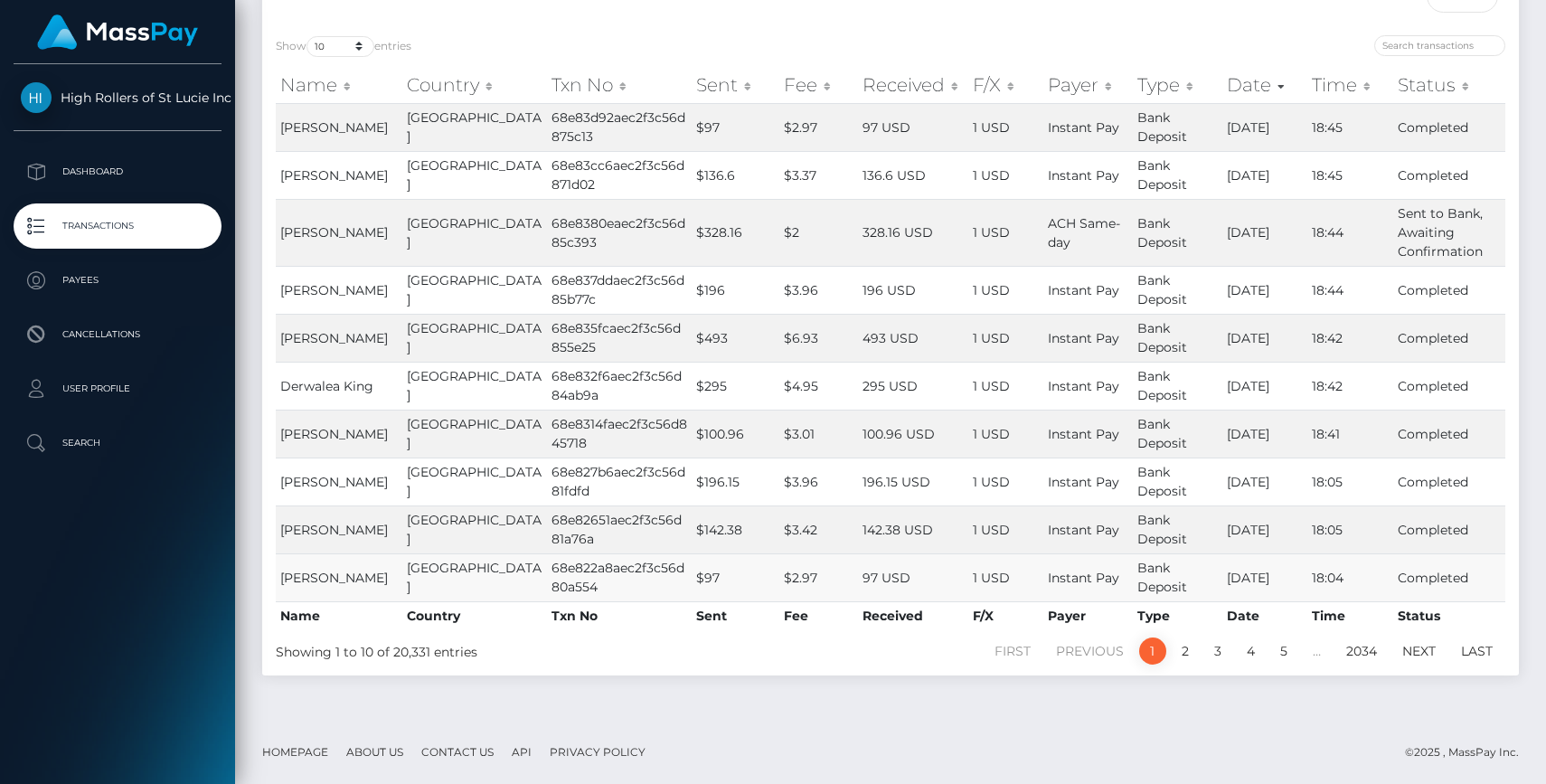
drag, startPoint x: 322, startPoint y: 591, endPoint x: 280, endPoint y: 570, distance: 47.0
click at [280, 570] on td "[PERSON_NAME]" at bounding box center [338, 577] width 126 height 48
copy span "[PERSON_NAME]"
click at [135, 435] on p "Search" at bounding box center [117, 443] width 193 height 27
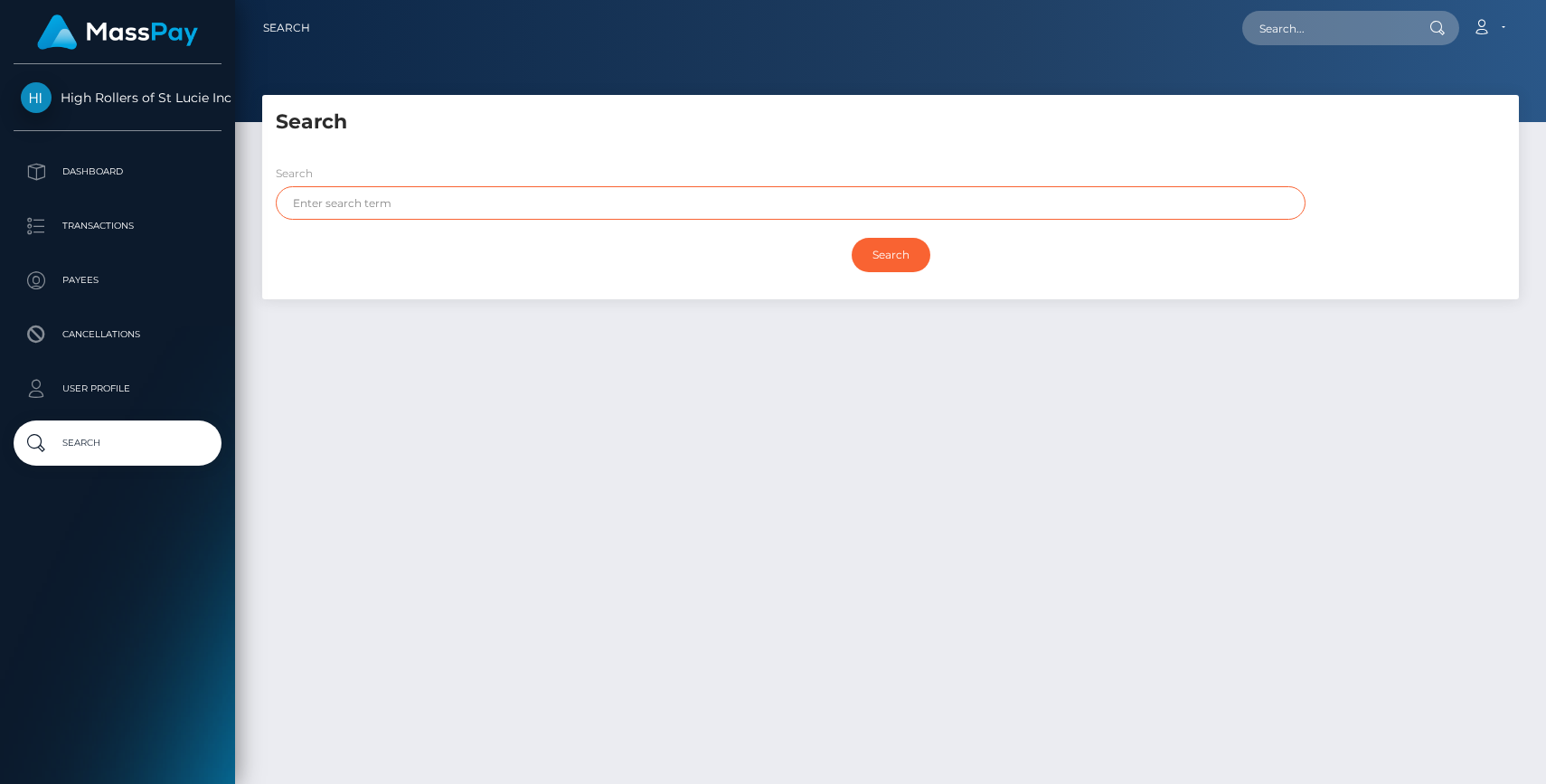
click at [402, 207] on input "text" at bounding box center [791, 203] width 1030 height 34
paste input "[PERSON_NAME]"
type input "[PERSON_NAME]"
click at [852, 237] on input "Search" at bounding box center [891, 254] width 79 height 35
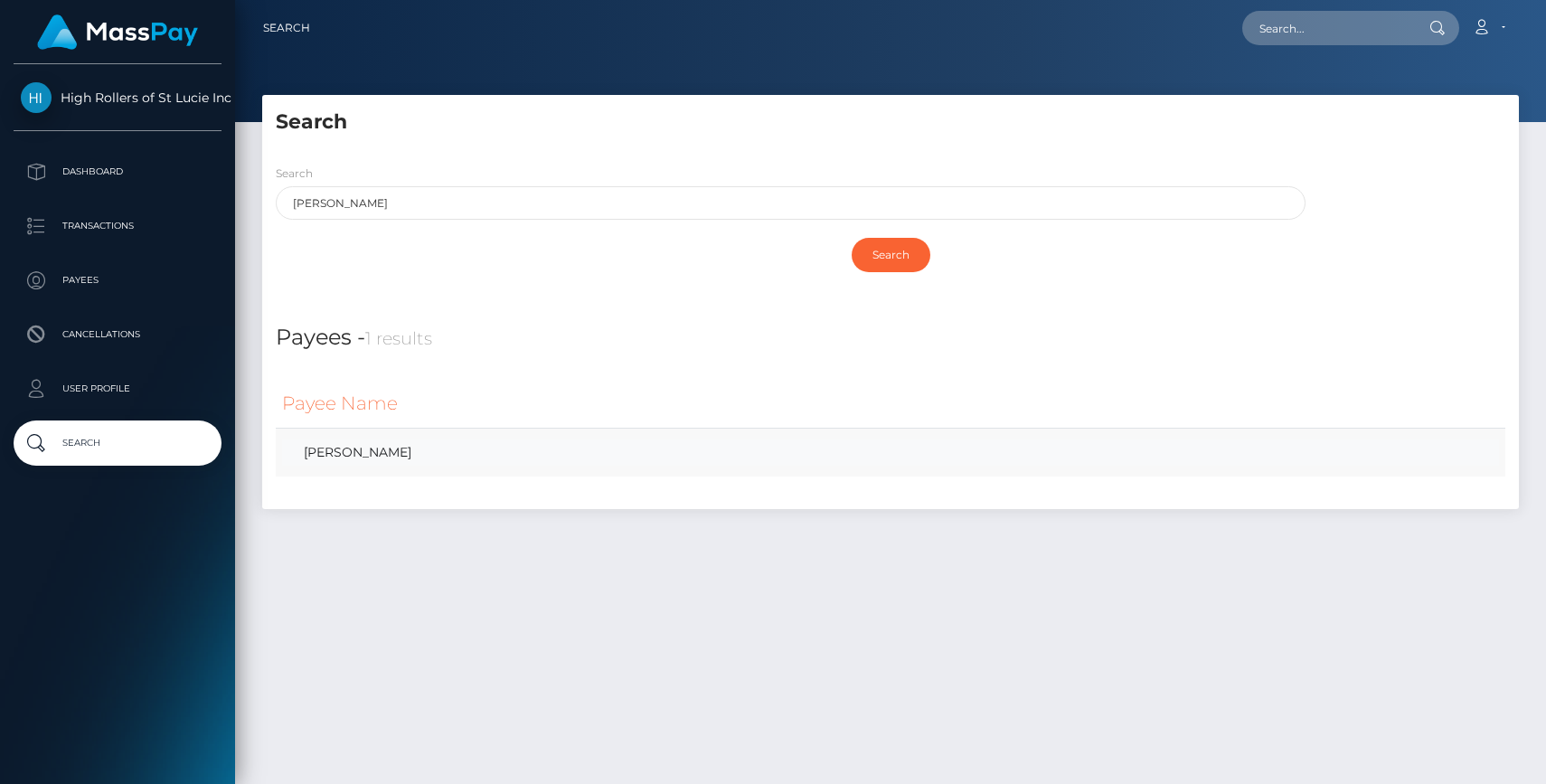
click at [376, 462] on link "JENNIFER BURT" at bounding box center [891, 452] width 1217 height 26
